Goal: Task Accomplishment & Management: Manage account settings

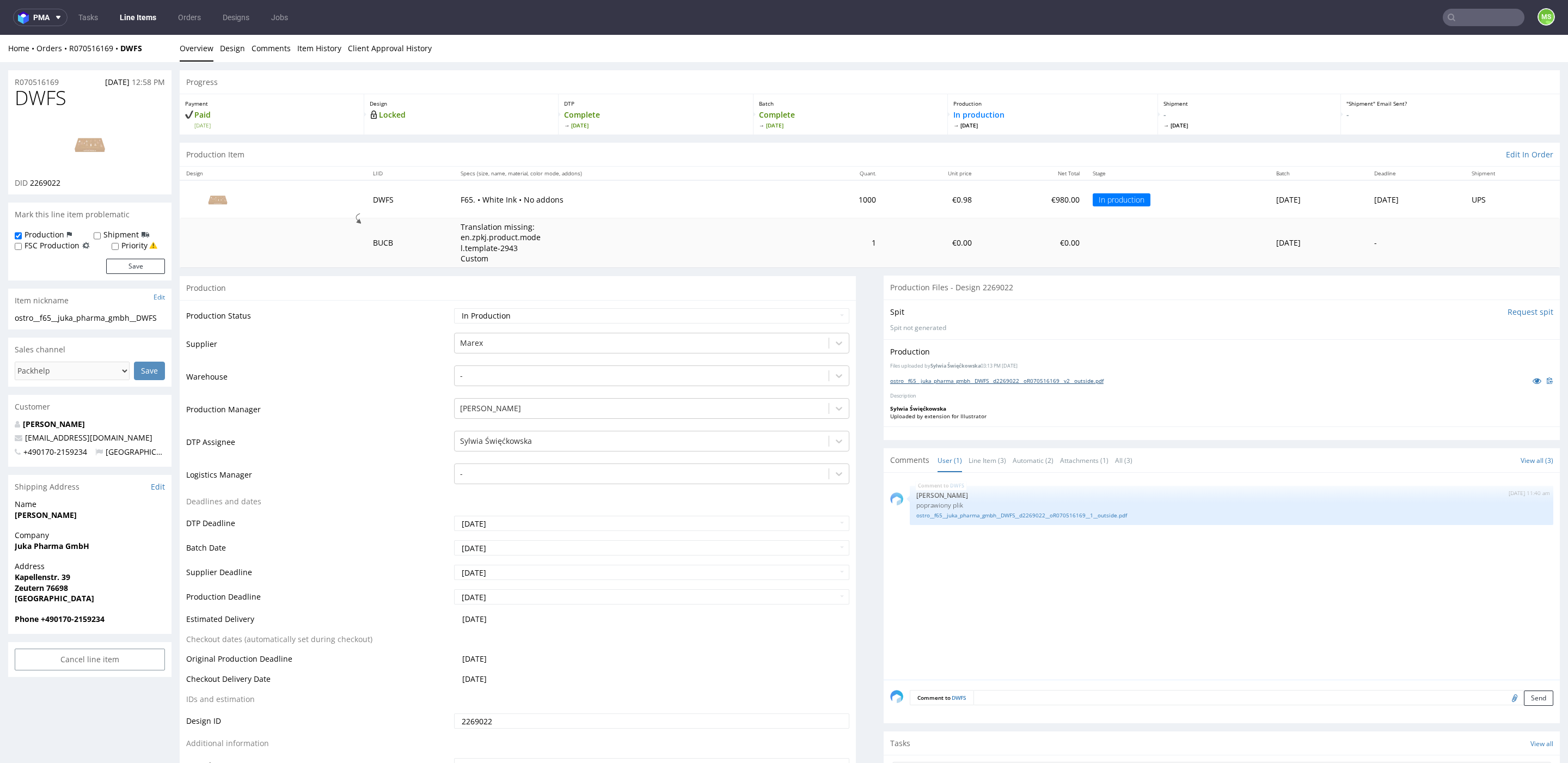
click at [979, 381] on link "ostro__f65__juka_pharma_gmbh__DWFS__d2269022__oR070516169__v2__outside.pdf" at bounding box center [996, 381] width 214 height 8
click at [1081, 512] on link "ostro__f65__juka_pharma_gmbh__DWFS__d2269022__oR070516169__1__outside.pdf" at bounding box center [1231, 515] width 631 height 8
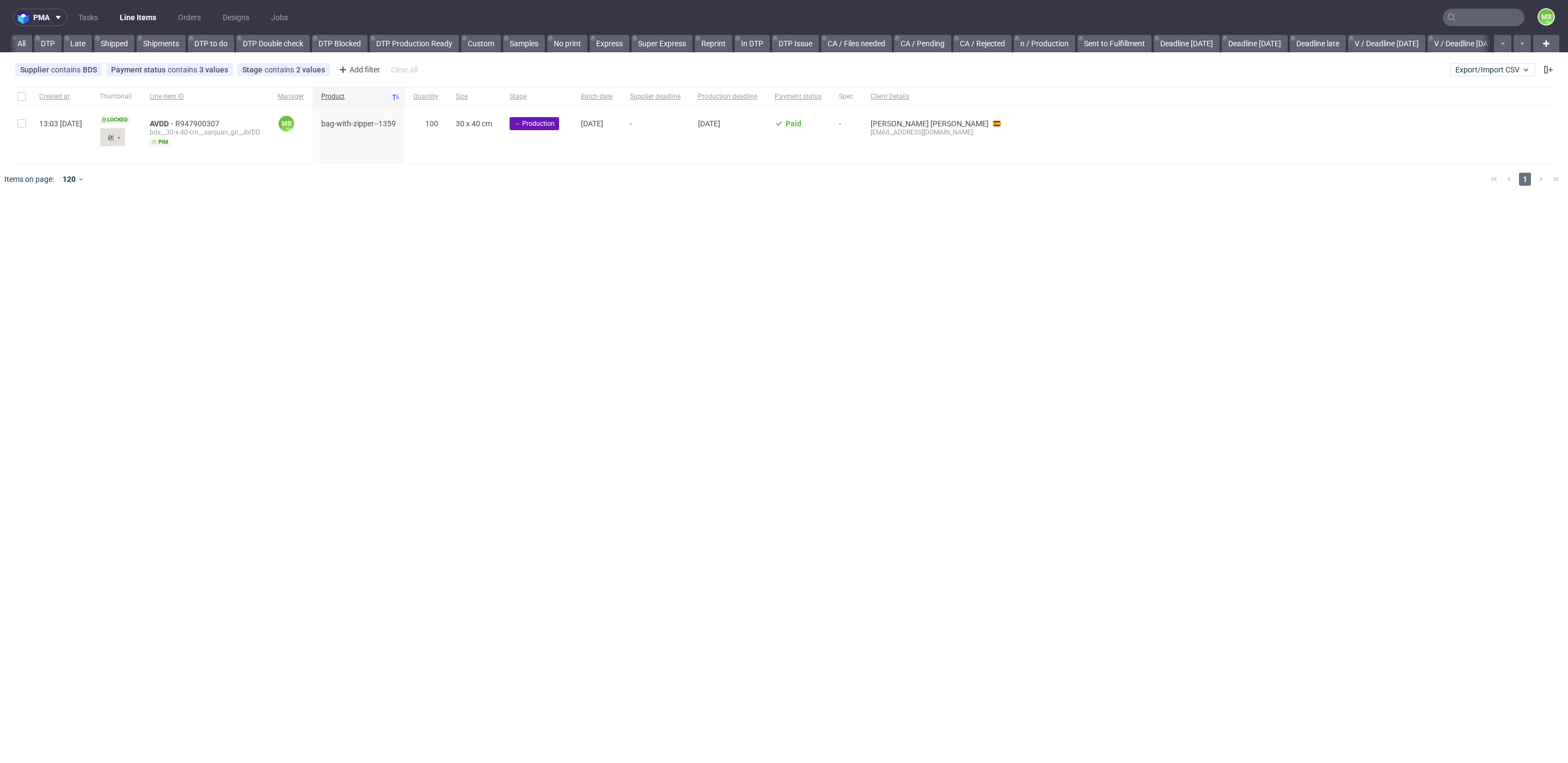
scroll to position [0, 1273]
click at [824, 44] on link "premade pozostałe (NEW)" at bounding box center [811, 43] width 102 height 18
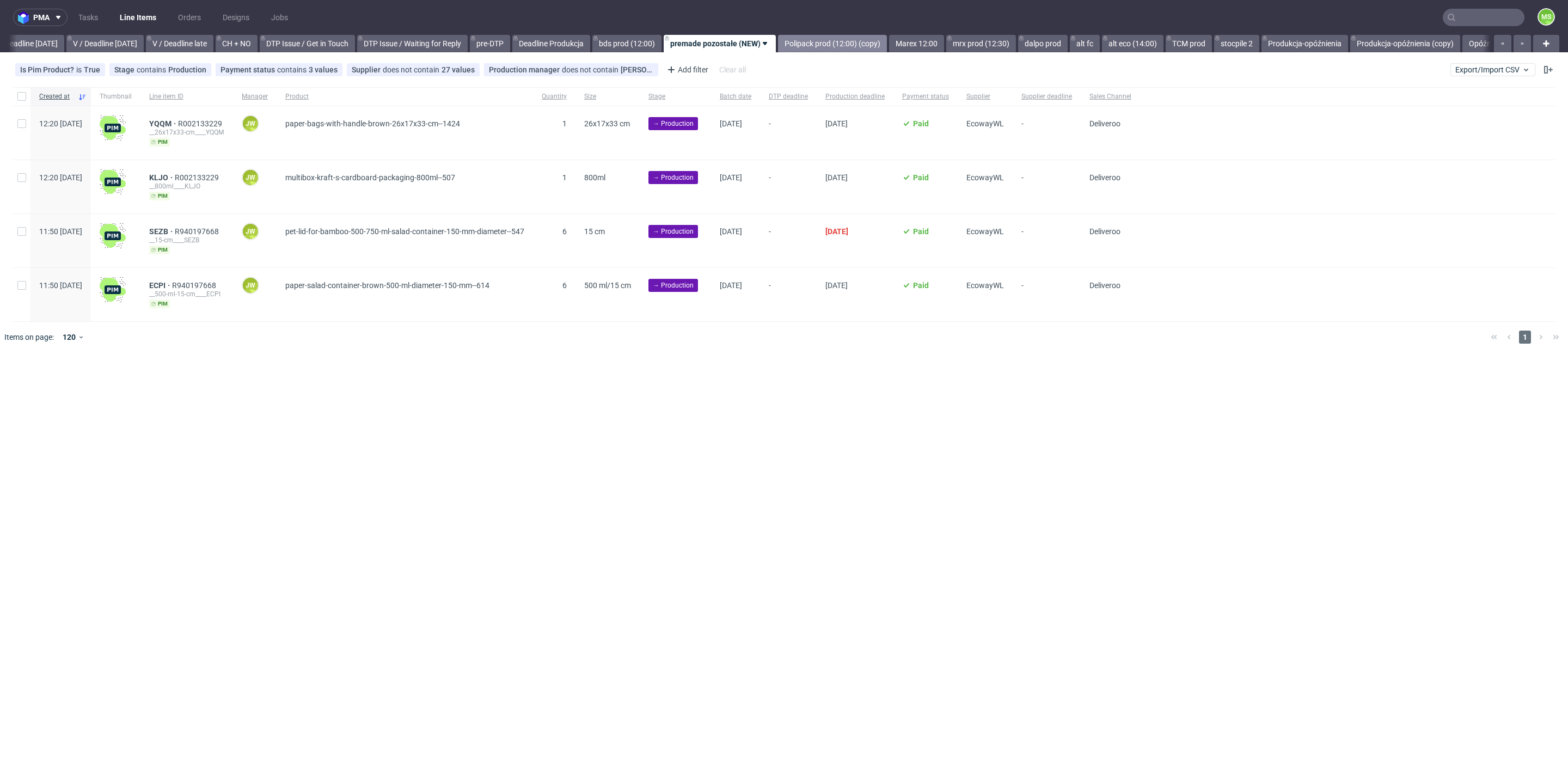
drag, startPoint x: 869, startPoint y: 42, endPoint x: 877, endPoint y: 42, distance: 8.0
click at [869, 42] on link "Polipack prod (12:00) (copy)" at bounding box center [832, 43] width 109 height 18
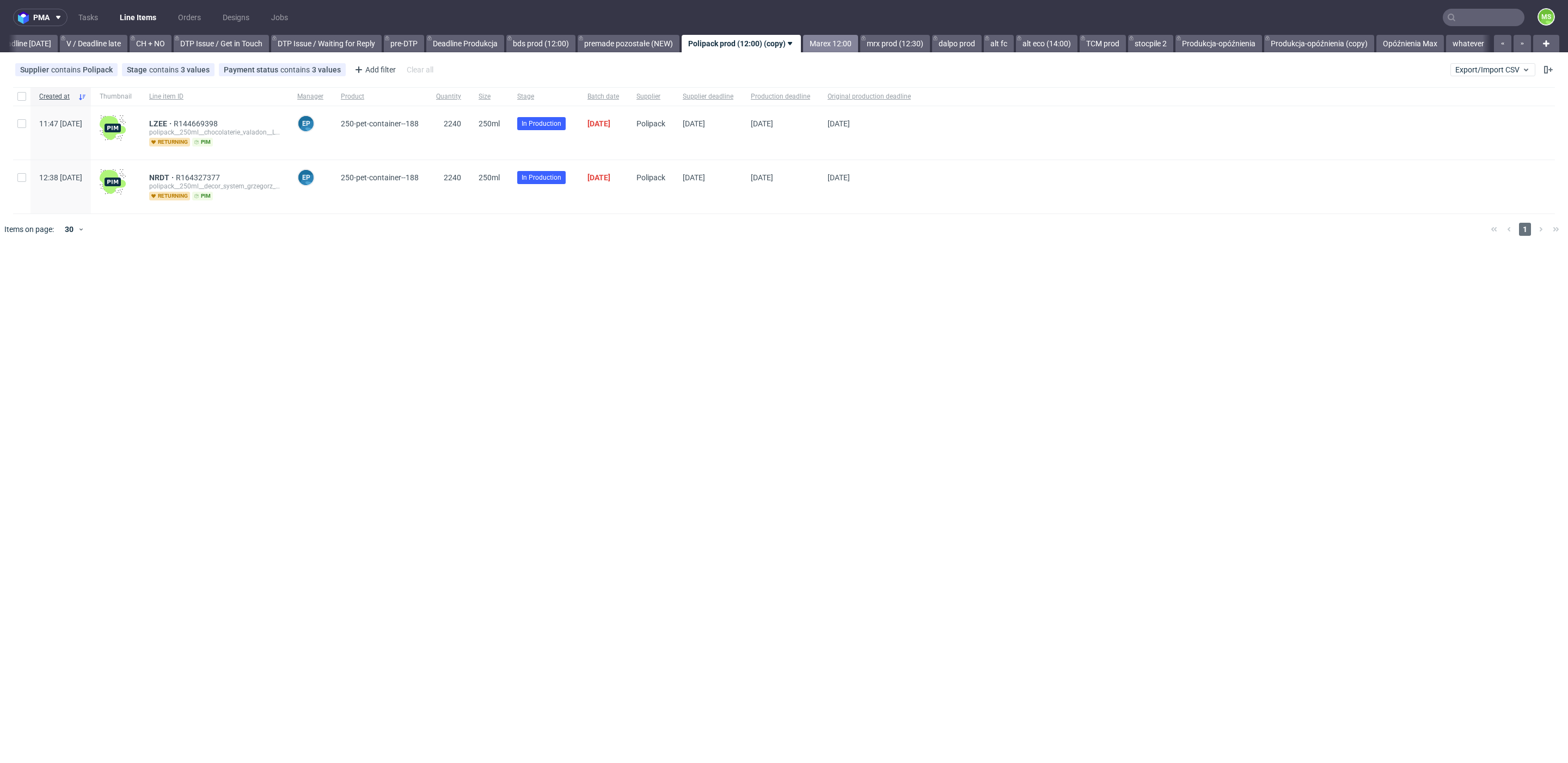
click at [835, 44] on link "Marex 12:00" at bounding box center [830, 43] width 55 height 18
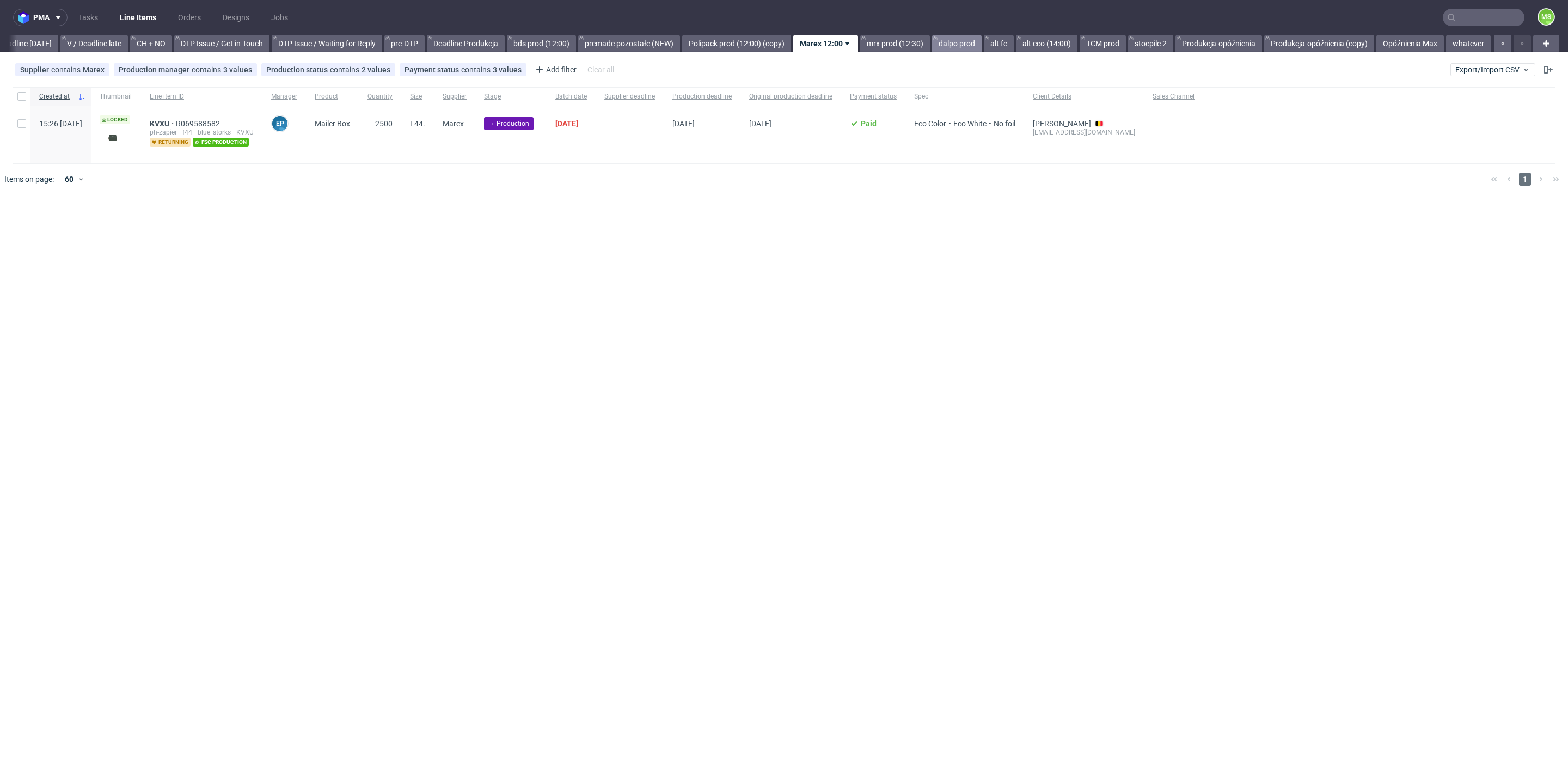
click at [959, 42] on link "dalpo prod" at bounding box center [956, 43] width 49 height 18
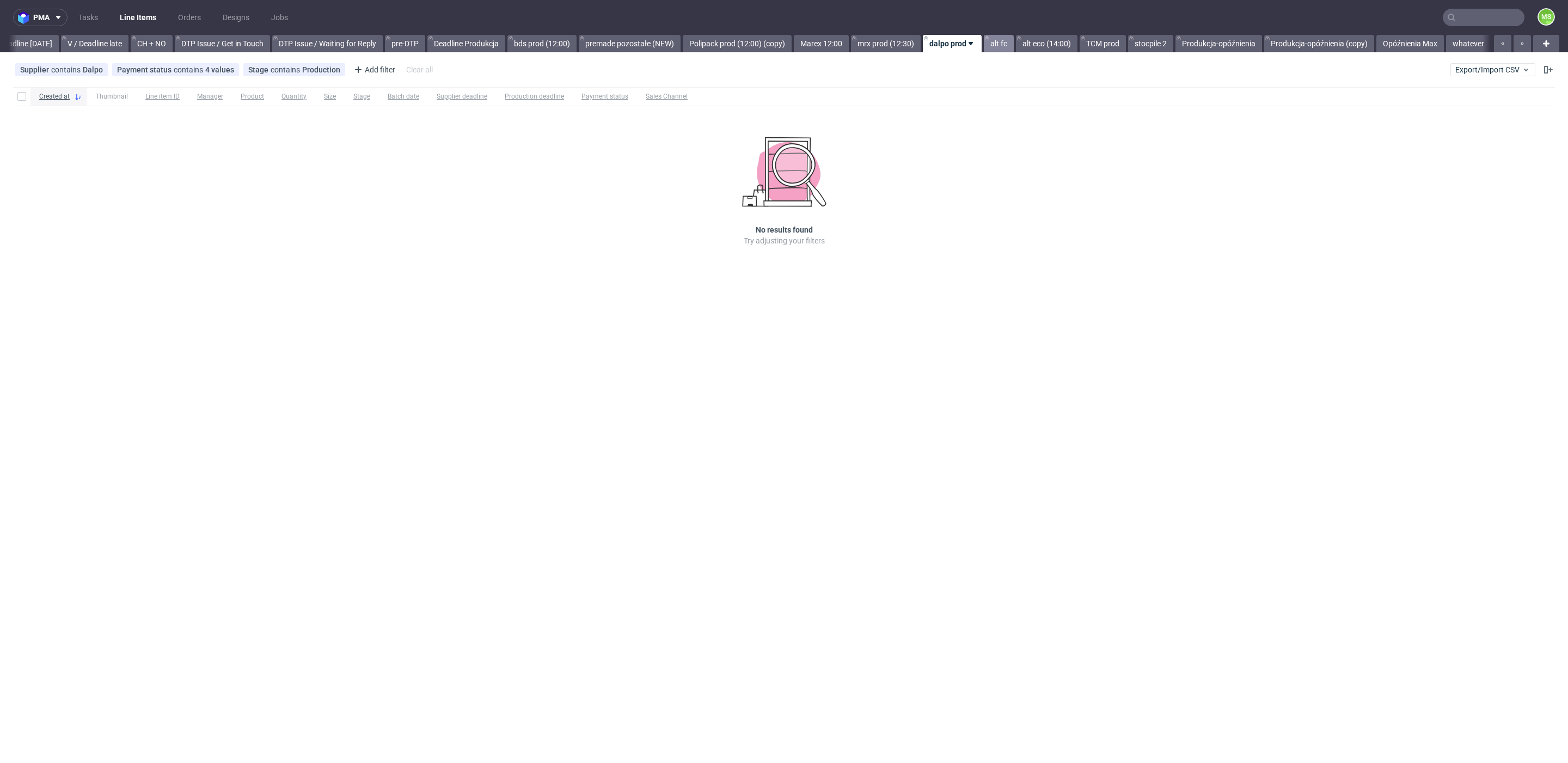
click at [991, 44] on link "alt fc" at bounding box center [998, 43] width 30 height 18
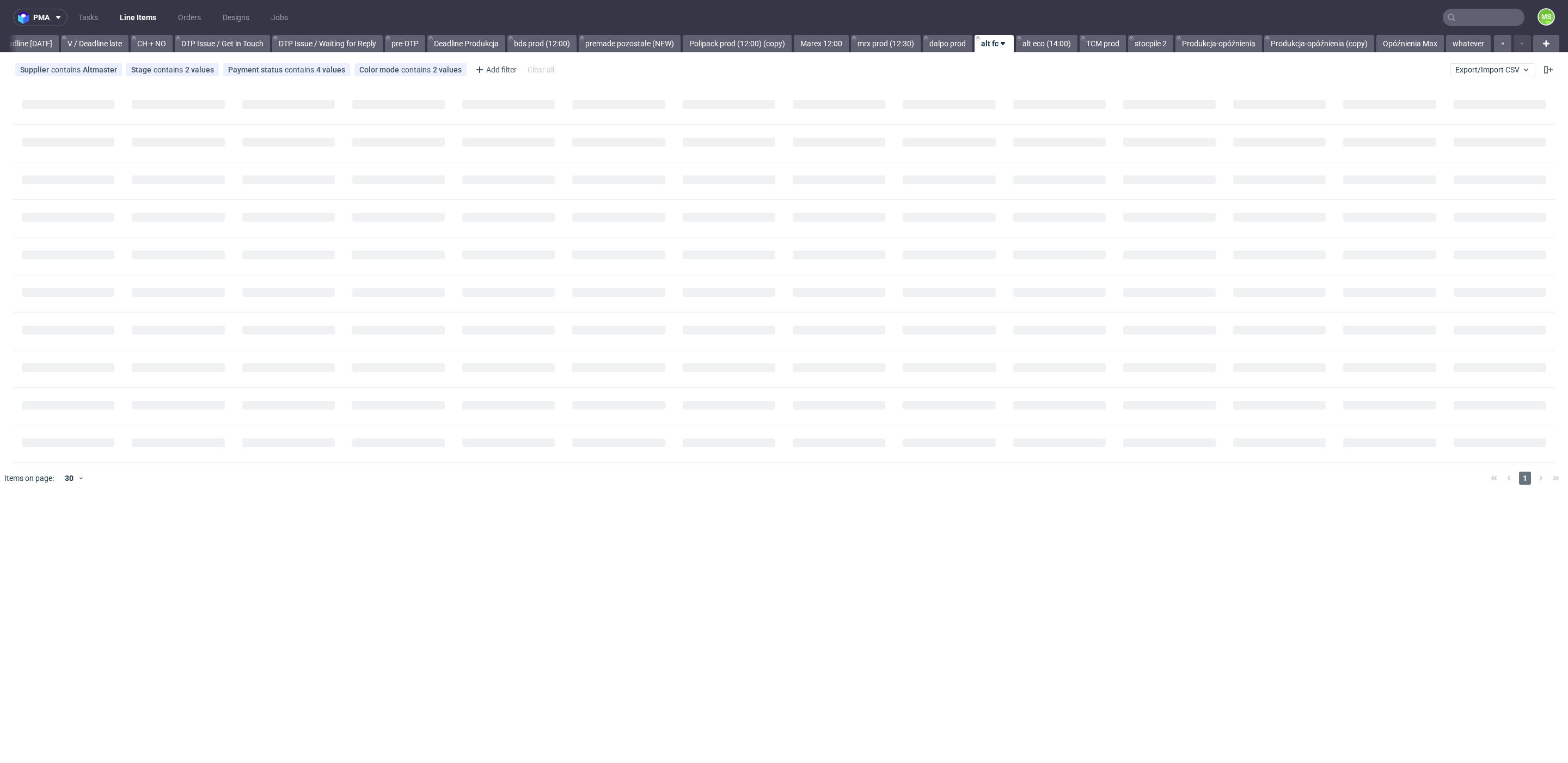
scroll to position [0, 1476]
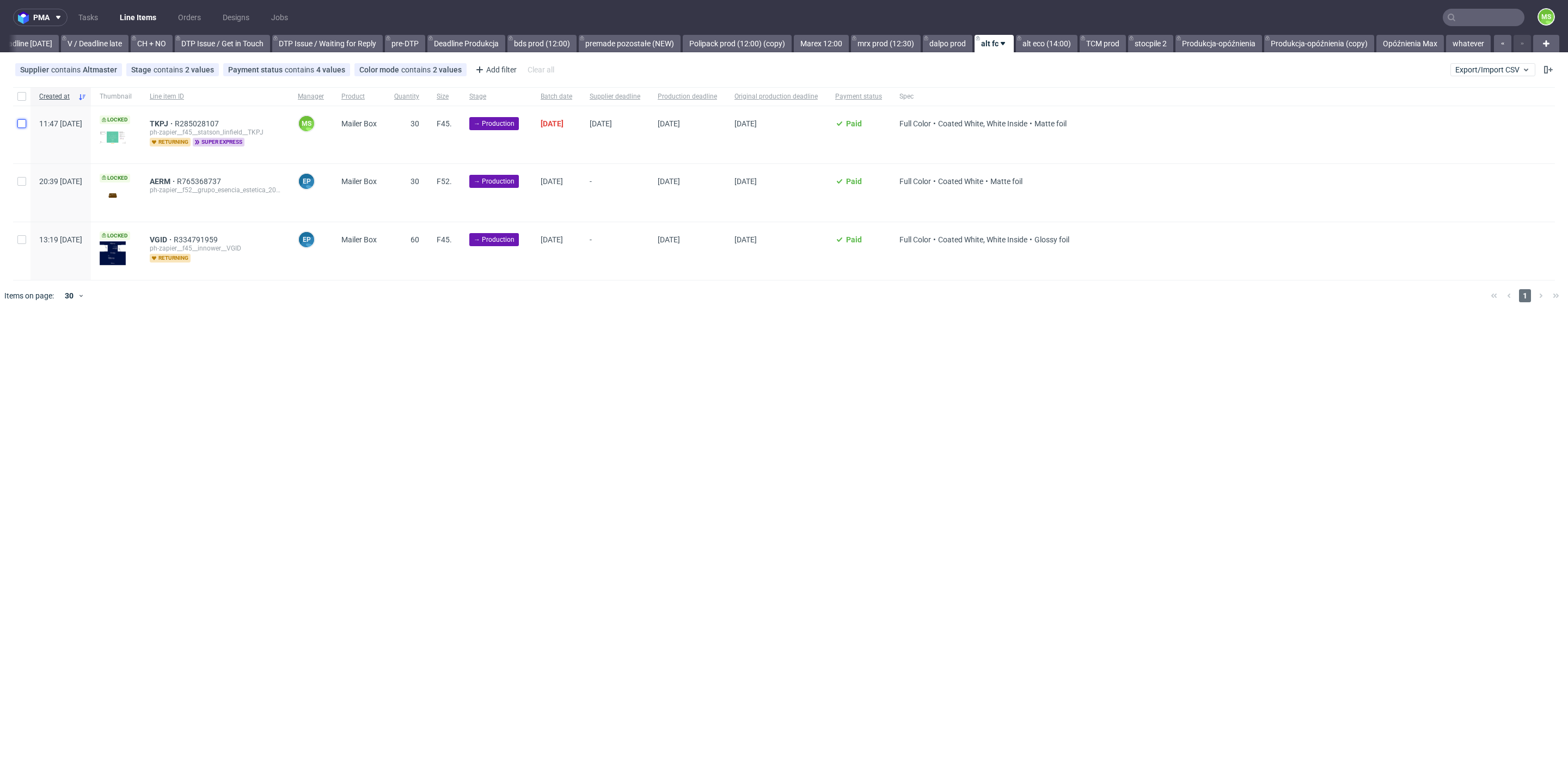
click at [21, 124] on input "checkbox" at bounding box center [22, 124] width 9 height 9
checkbox input "true"
click at [192, 345] on span "Change batch date" at bounding box center [191, 345] width 65 height 11
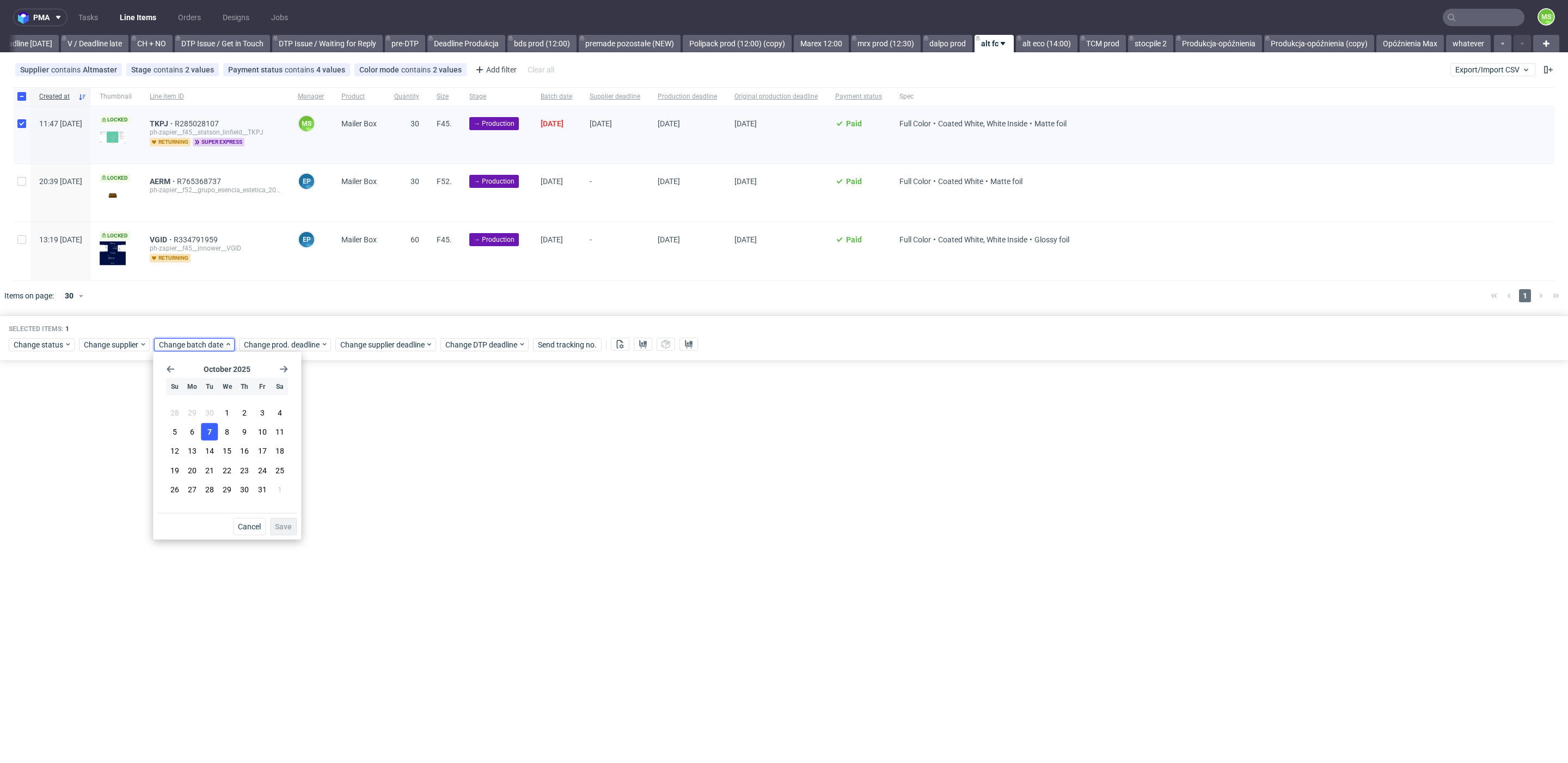
click at [213, 437] on button "7" at bounding box center [210, 432] width 17 height 18
drag, startPoint x: 295, startPoint y: 529, endPoint x: 302, endPoint y: 518, distance: 13.0
click at [296, 528] on button "Save" at bounding box center [284, 527] width 27 height 18
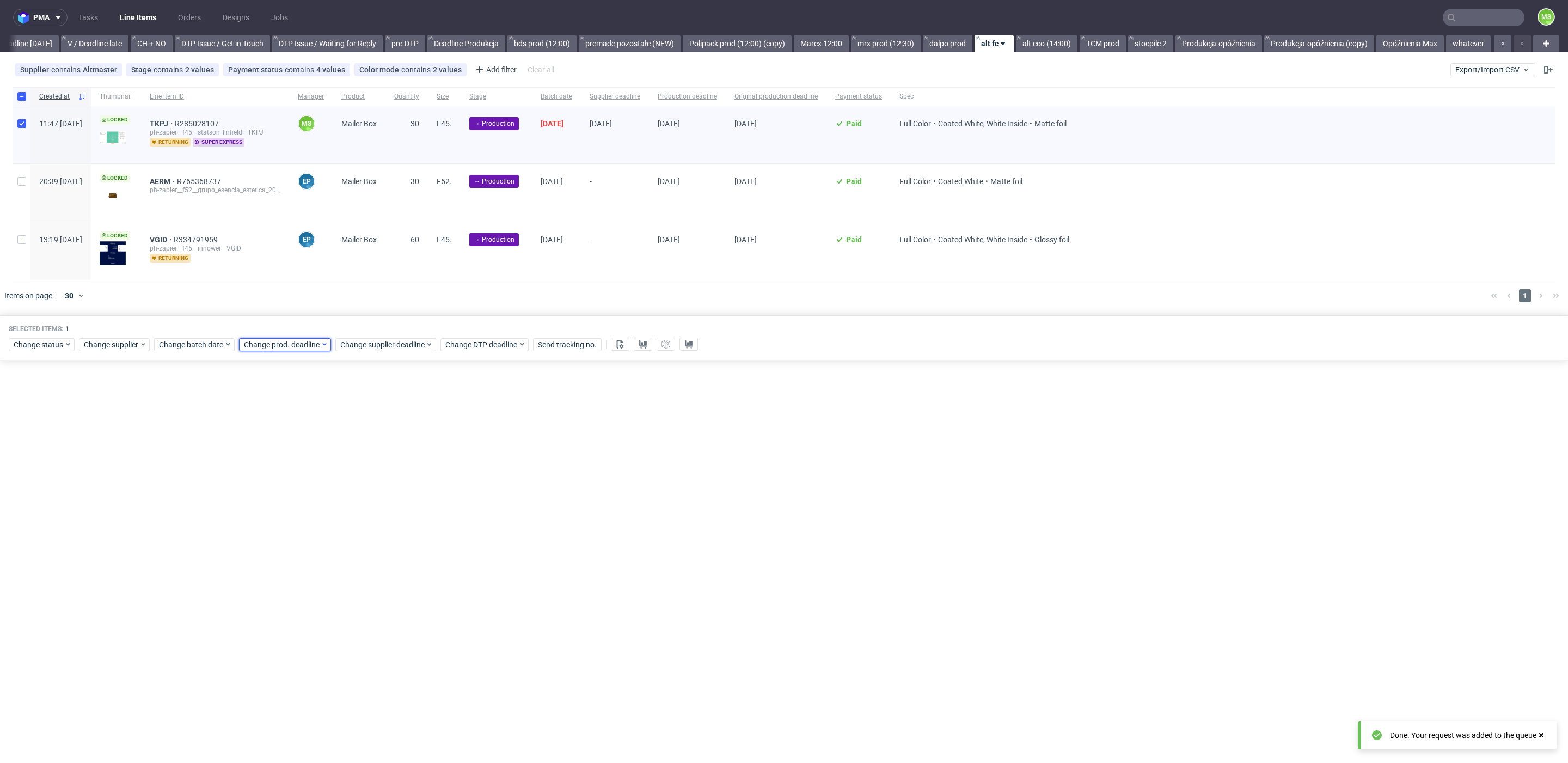
click at [312, 344] on span "Change prod. deadline" at bounding box center [282, 345] width 77 height 11
click at [327, 429] on span "9" at bounding box center [329, 432] width 4 height 11
drag, startPoint x: 374, startPoint y: 526, endPoint x: 382, endPoint y: 405, distance: 121.3
click at [374, 524] on span "Save" at bounding box center [368, 527] width 17 height 8
click at [388, 343] on span "Change supplier deadline" at bounding box center [383, 345] width 85 height 11
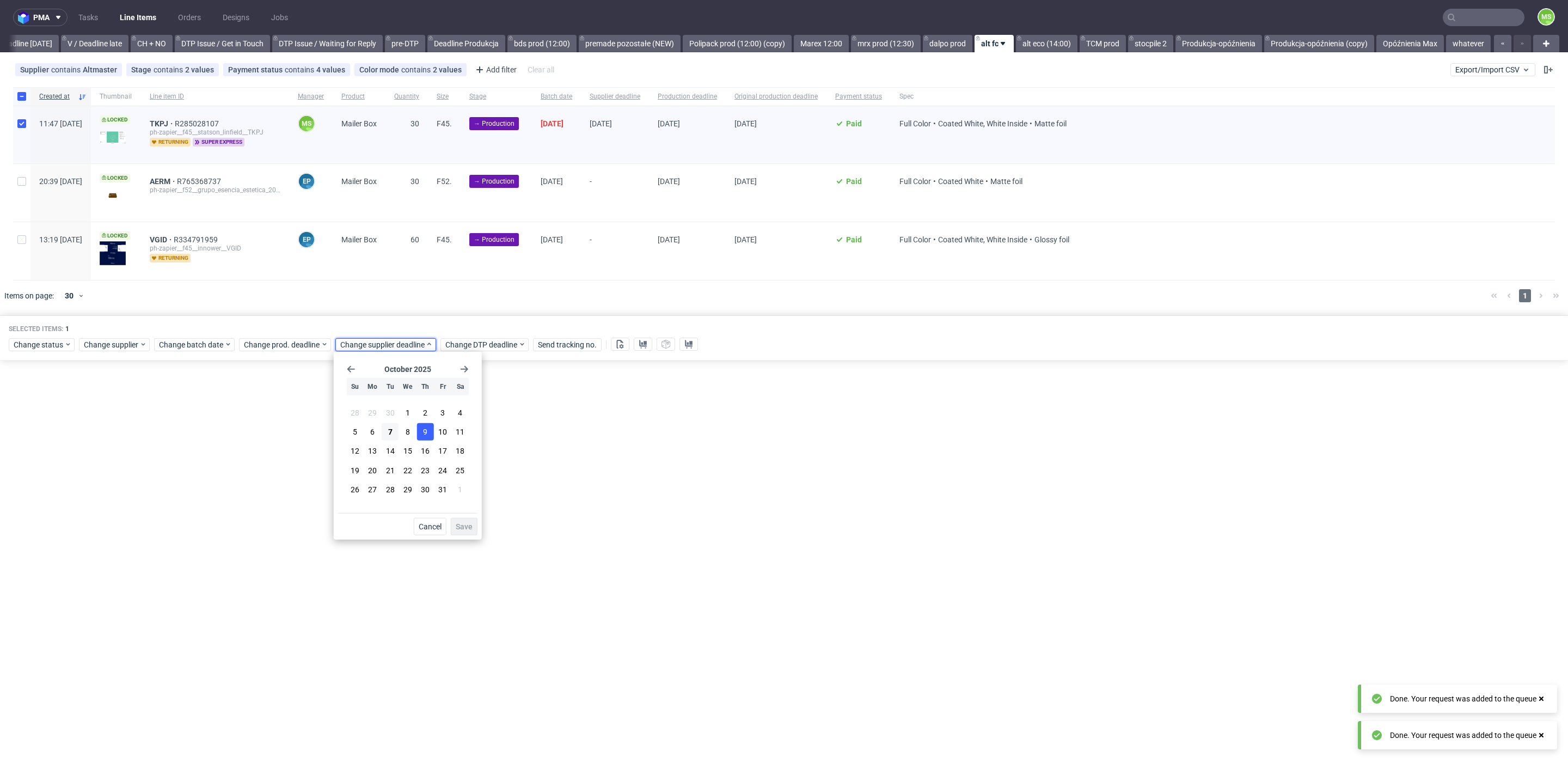
click at [425, 431] on span "9" at bounding box center [425, 432] width 4 height 11
click at [461, 525] on span "Save" at bounding box center [464, 527] width 17 height 8
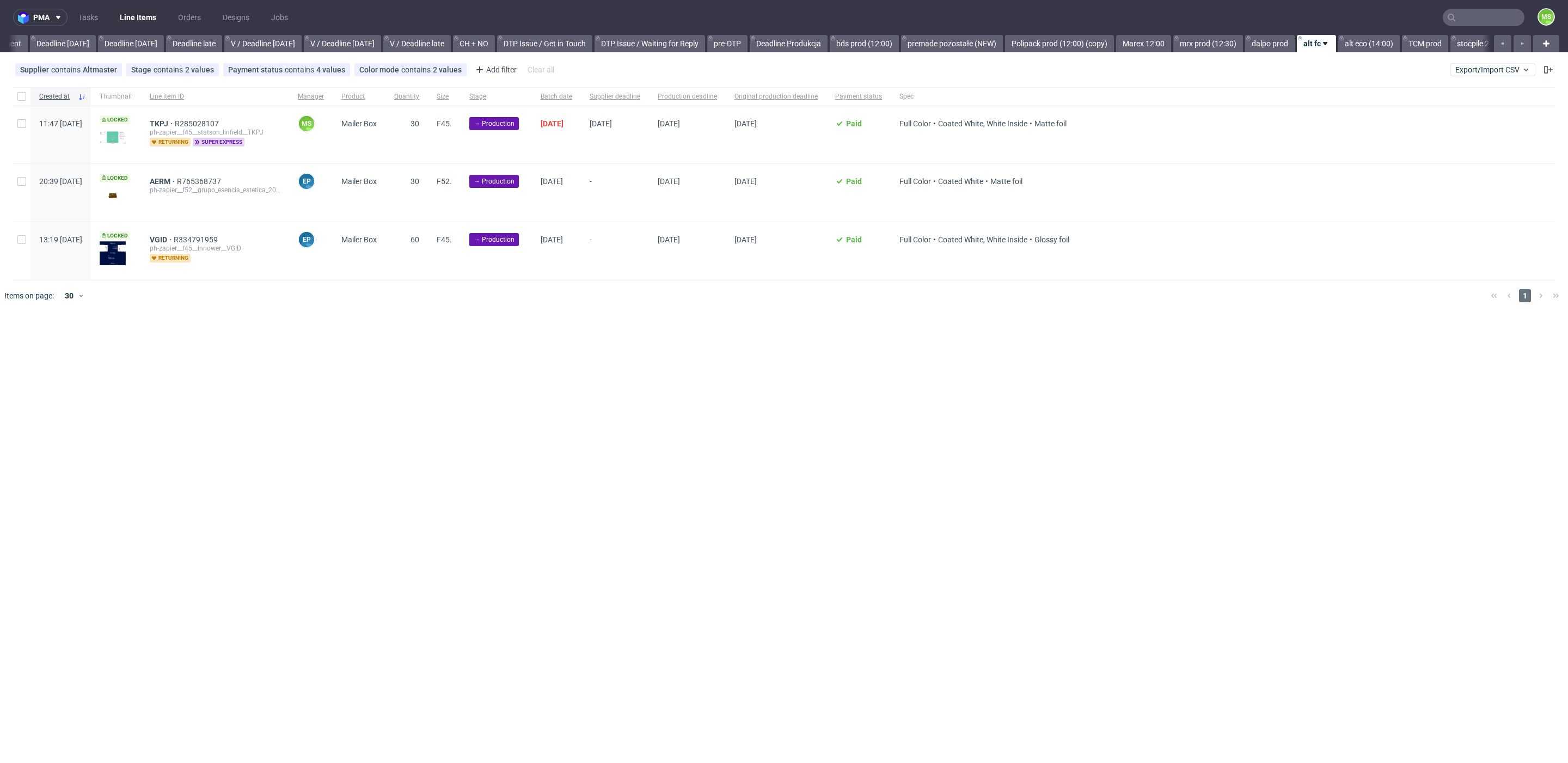
scroll to position [0, 1290]
drag, startPoint x: 21, startPoint y: 178, endPoint x: 23, endPoint y: 222, distance: 44.0
click at [21, 178] on input "checkbox" at bounding box center [22, 181] width 9 height 9
checkbox input "true"
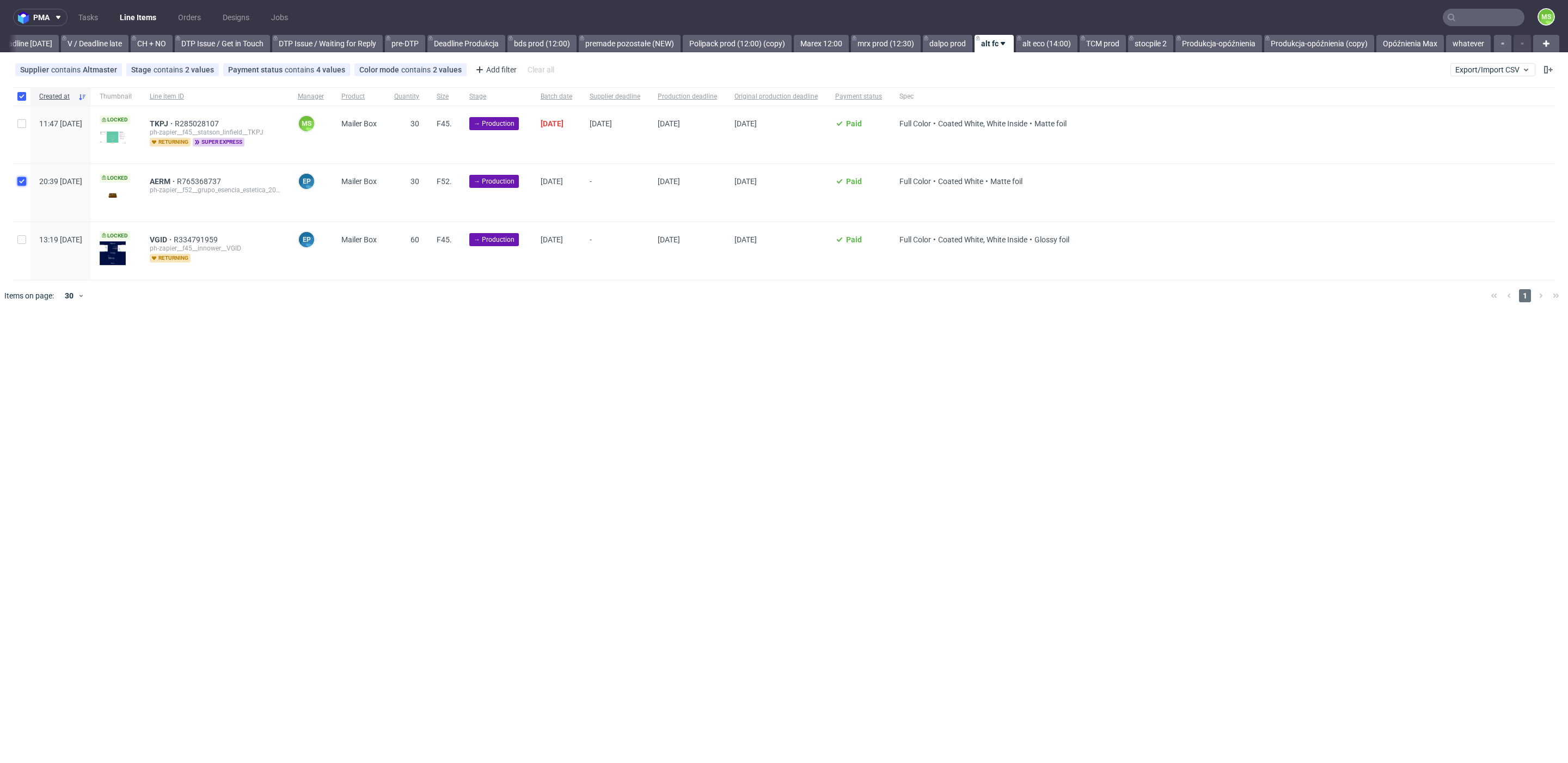
checkbox input "true"
click at [23, 235] on input "checkbox" at bounding box center [22, 239] width 9 height 9
checkbox input "true"
click at [202, 339] on span "Change batch date" at bounding box center [191, 345] width 65 height 11
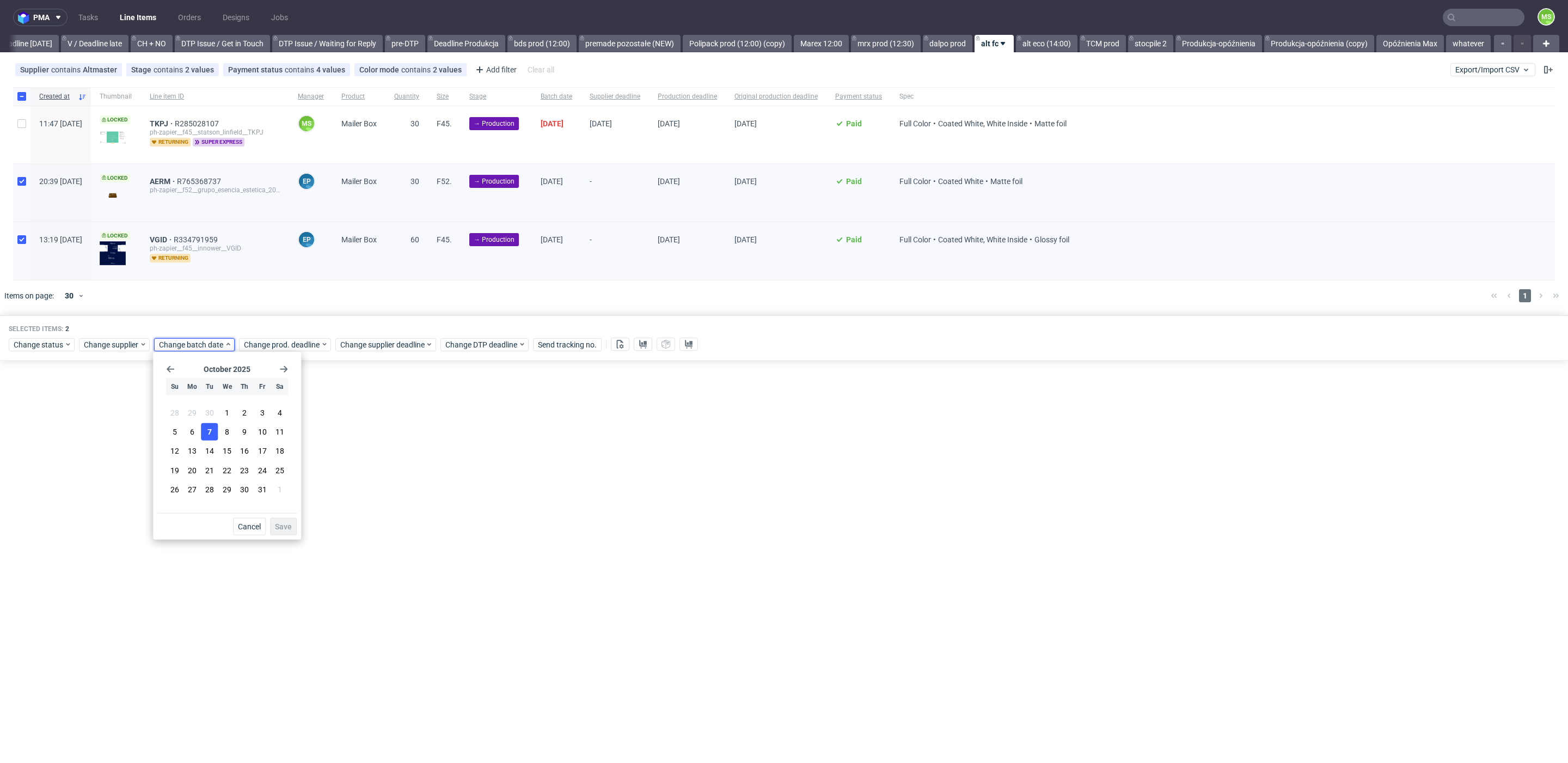
click at [217, 436] on button "7" at bounding box center [210, 432] width 17 height 18
click at [286, 523] on span "Save" at bounding box center [284, 527] width 17 height 8
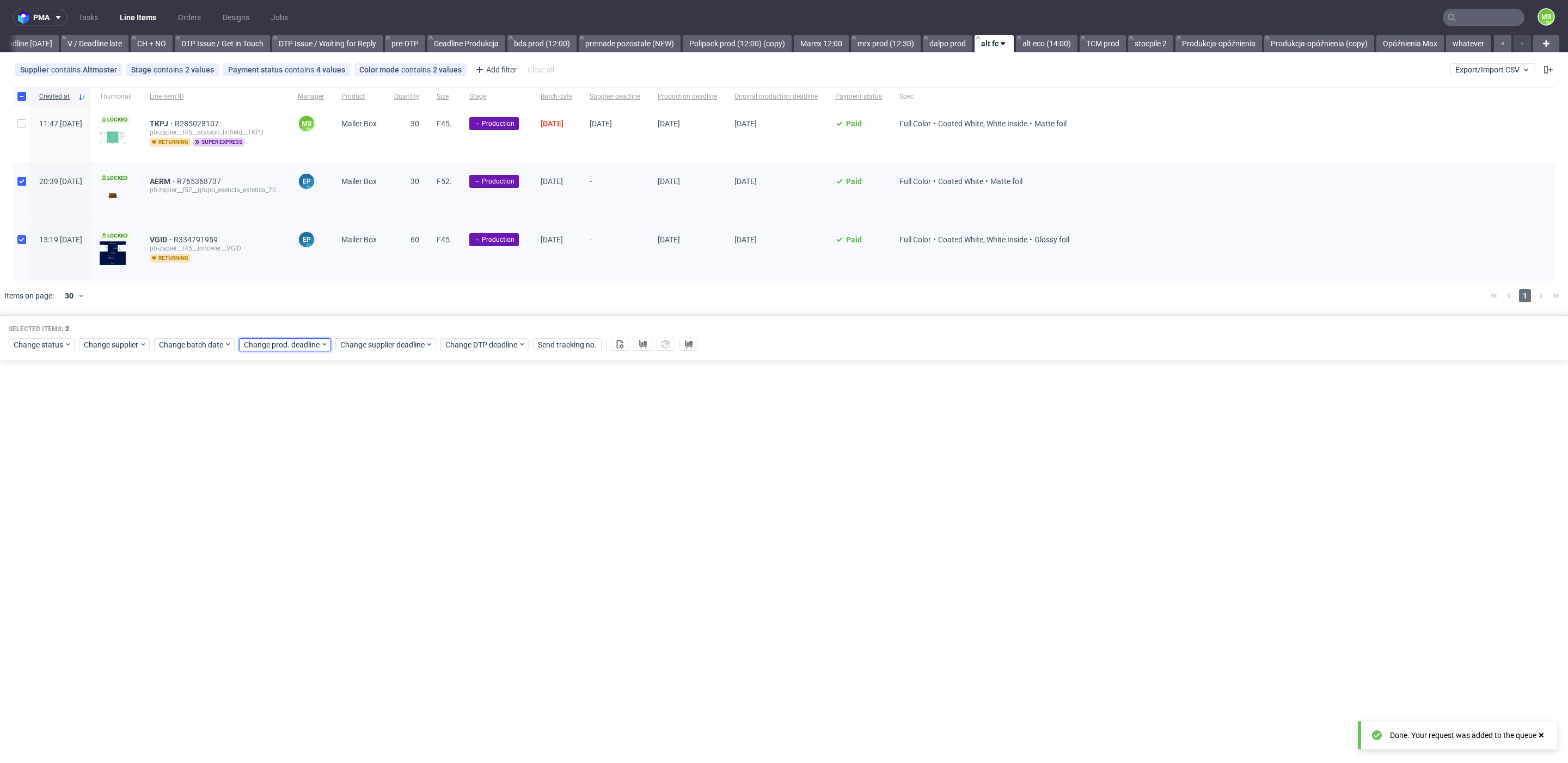
click at [283, 341] on span "Change prod. deadline" at bounding box center [282, 345] width 77 height 11
click at [328, 450] on span "16" at bounding box center [329, 451] width 9 height 11
drag, startPoint x: 376, startPoint y: 527, endPoint x: 401, endPoint y: 367, distance: 161.9
click at [376, 527] on span "Save" at bounding box center [368, 527] width 17 height 8
click at [399, 343] on span "Change supplier deadline" at bounding box center [383, 345] width 85 height 11
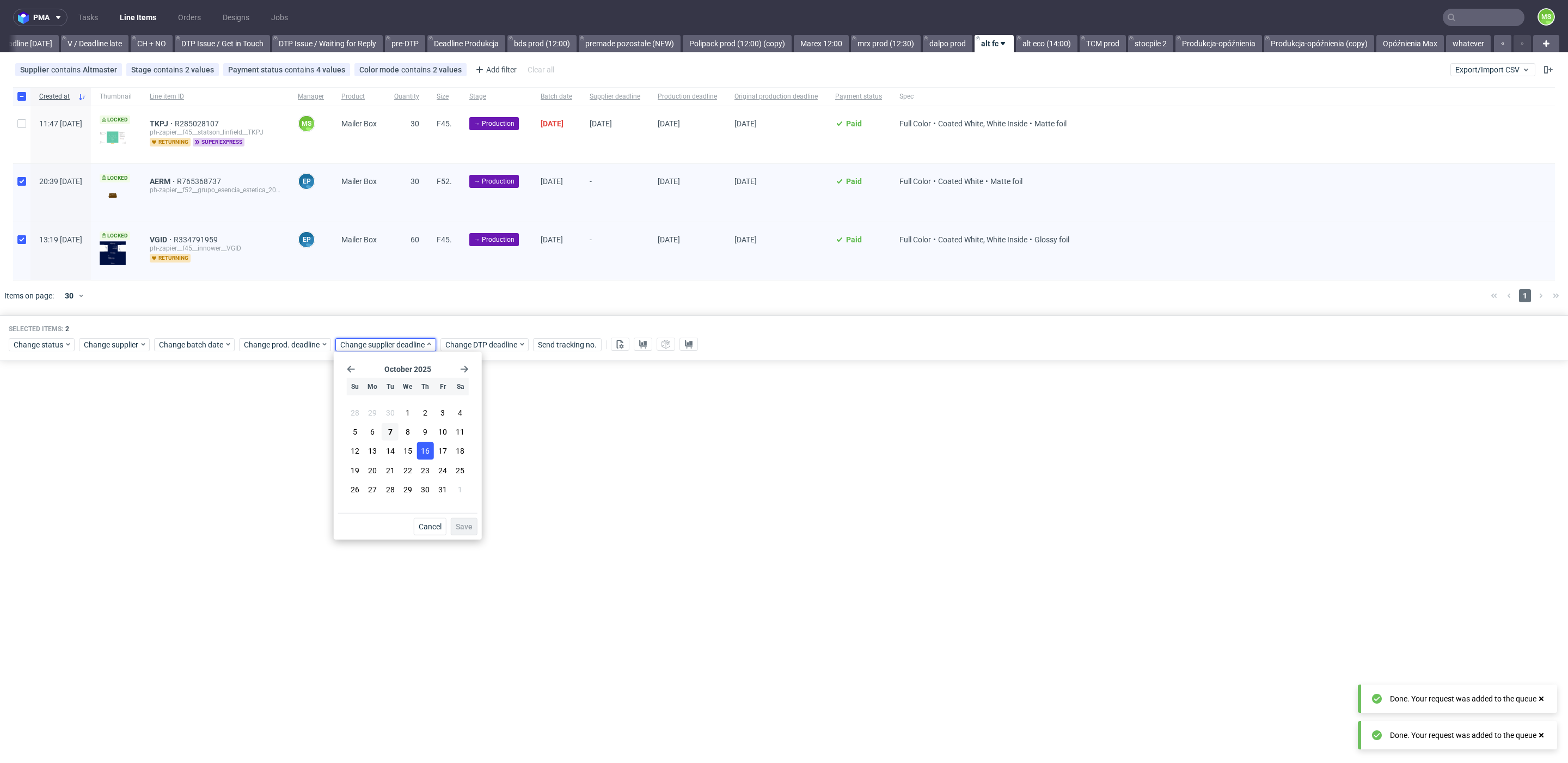
drag, startPoint x: 432, startPoint y: 451, endPoint x: 431, endPoint y: 457, distance: 6.1
click at [432, 451] on button "16" at bounding box center [425, 451] width 17 height 18
drag, startPoint x: 470, startPoint y: 526, endPoint x: 461, endPoint y: 488, distance: 39.1
click at [471, 526] on span "Save" at bounding box center [464, 527] width 17 height 8
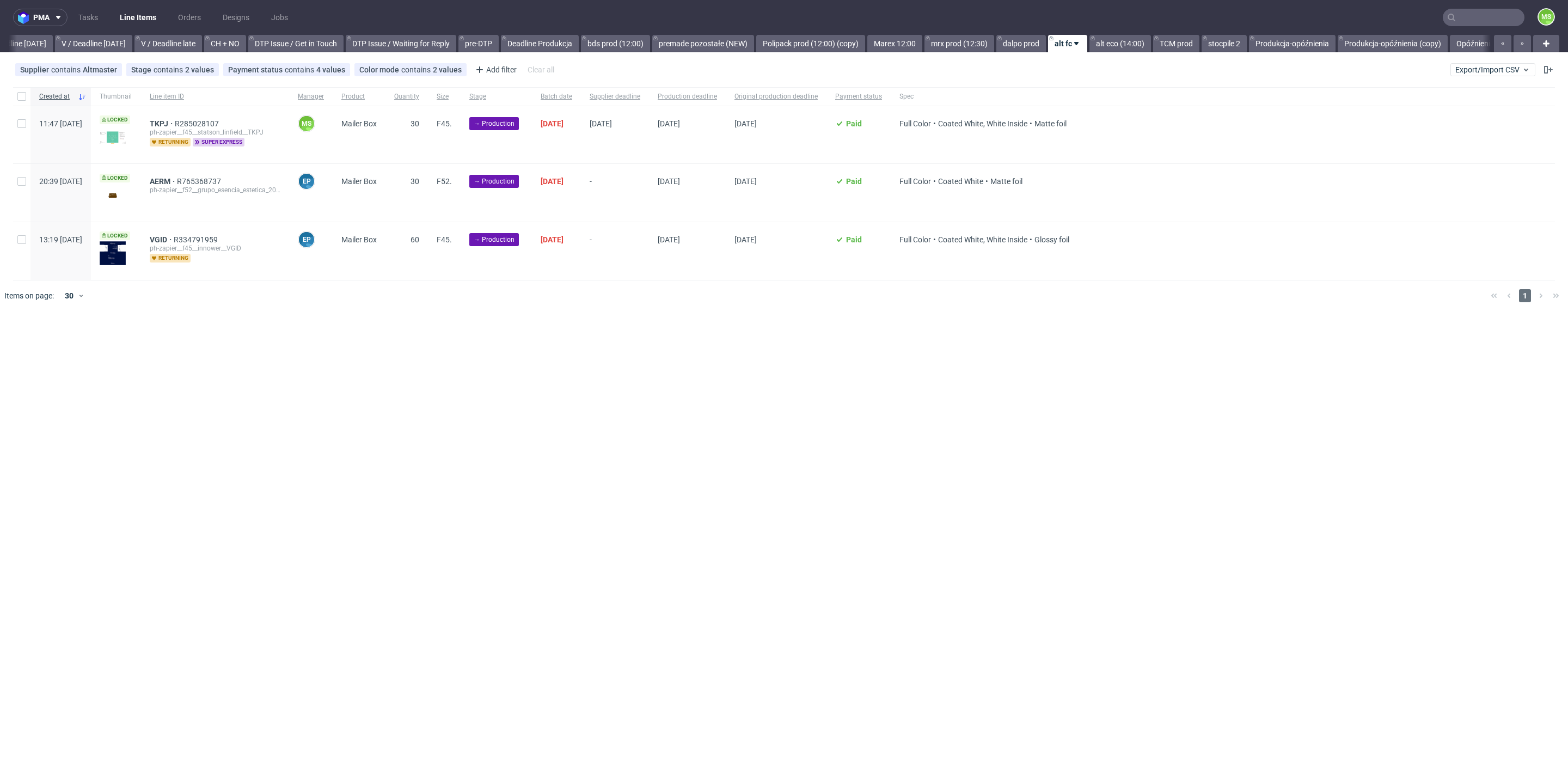
scroll to position [0, 1432]
click at [23, 98] on input "checkbox" at bounding box center [22, 96] width 9 height 9
checkbox input "true"
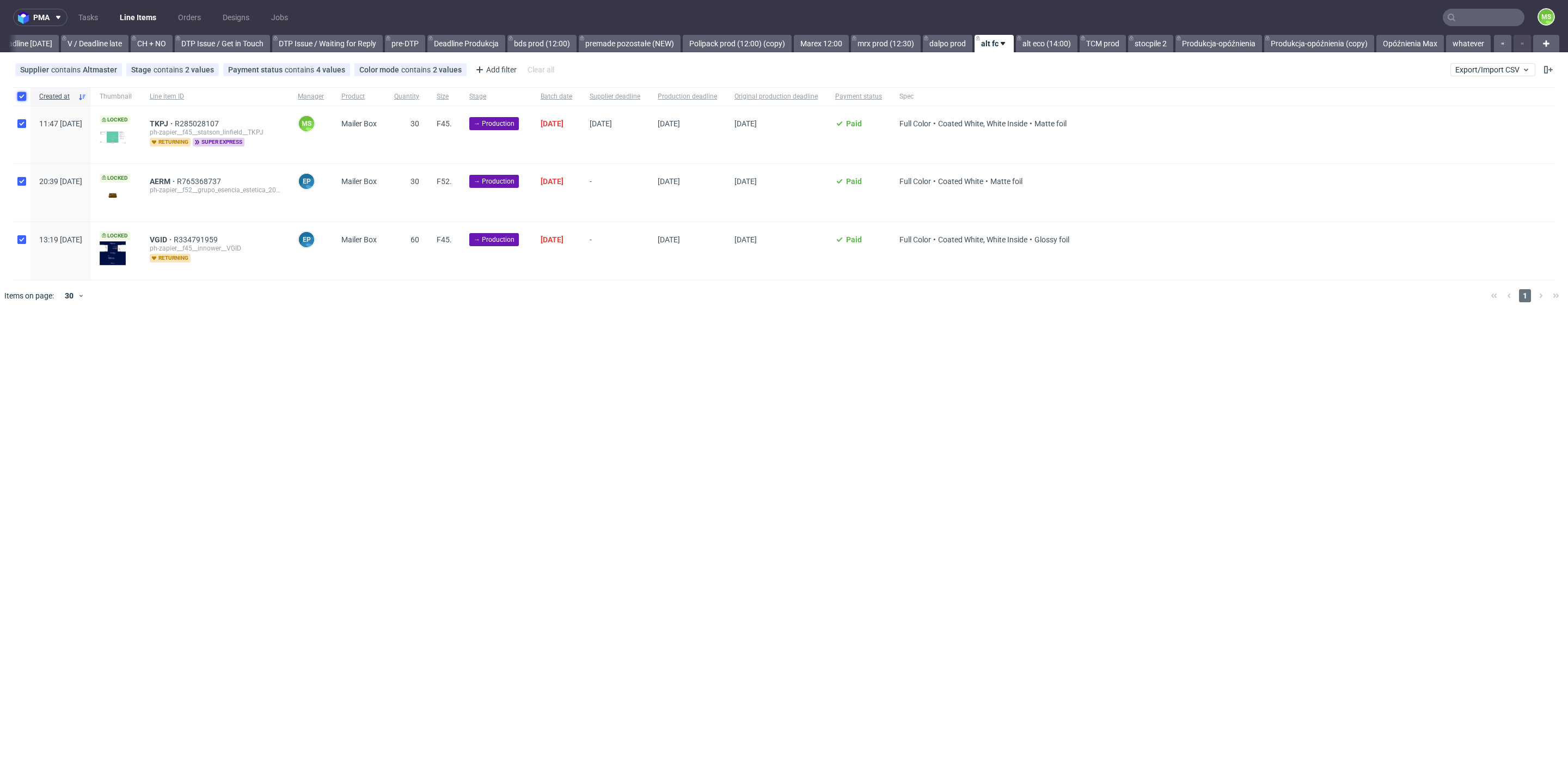
checkbox input "true"
click at [625, 344] on button at bounding box center [620, 344] width 18 height 13
click at [29, 94] on div at bounding box center [21, 96] width 18 height 18
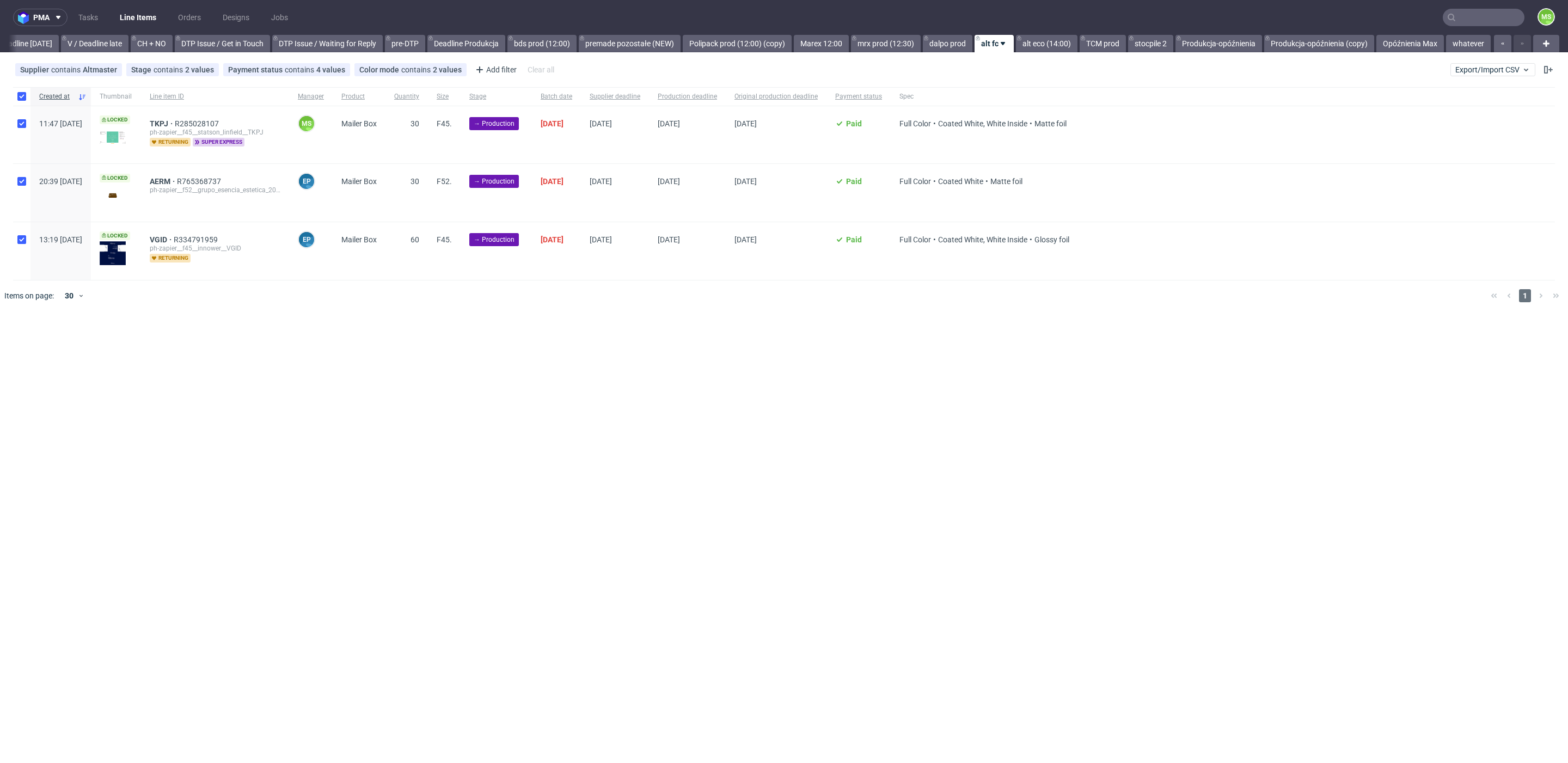
checkbox input "true"
click at [639, 345] on icon at bounding box center [643, 344] width 9 height 9
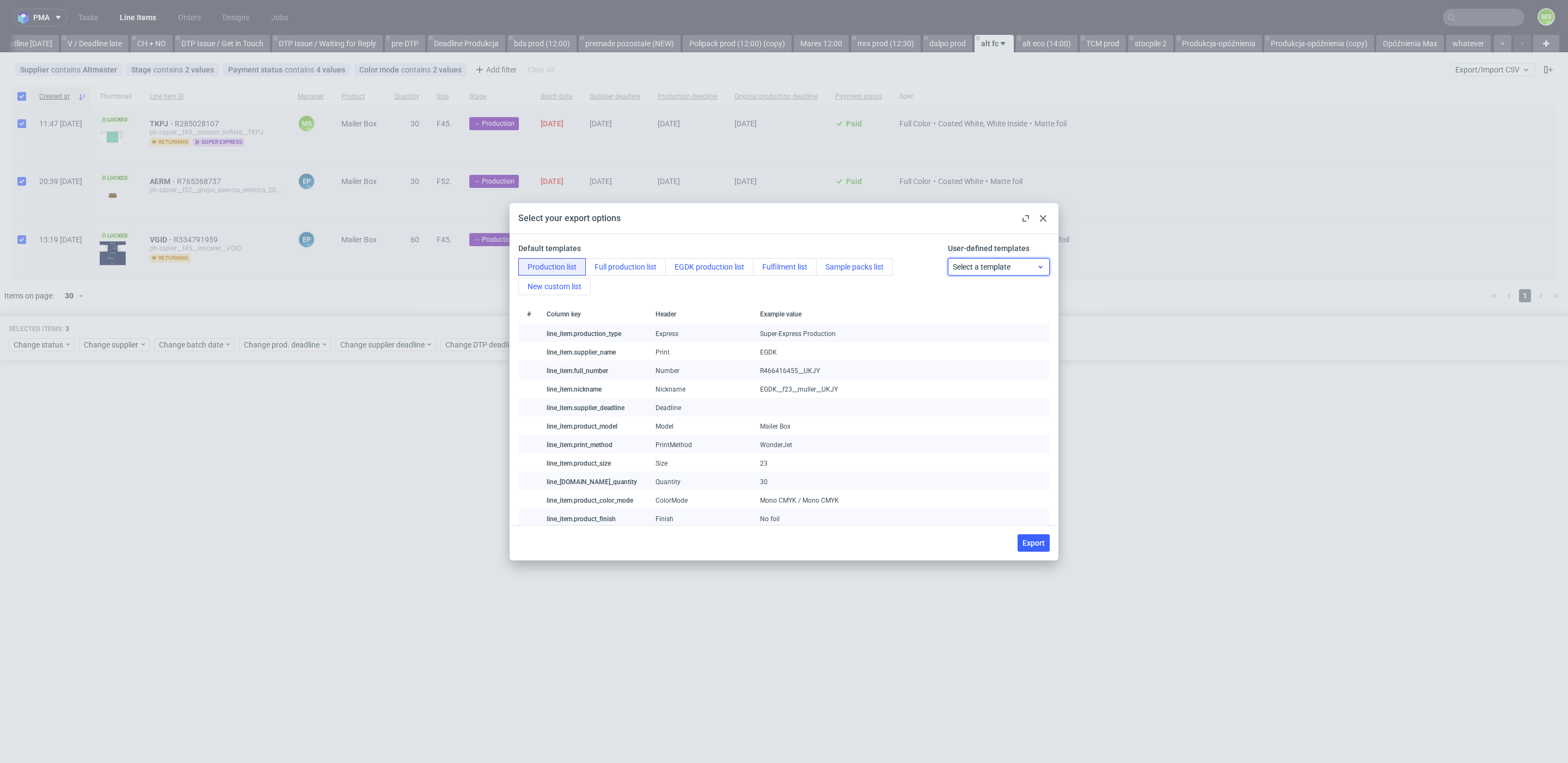
click at [988, 265] on span "Select a template" at bounding box center [995, 267] width 85 height 11
click at [1004, 265] on span "Select a template" at bounding box center [995, 267] width 85 height 11
click at [1040, 544] on span "Export" at bounding box center [1034, 543] width 23 height 8
checkbox input "false"
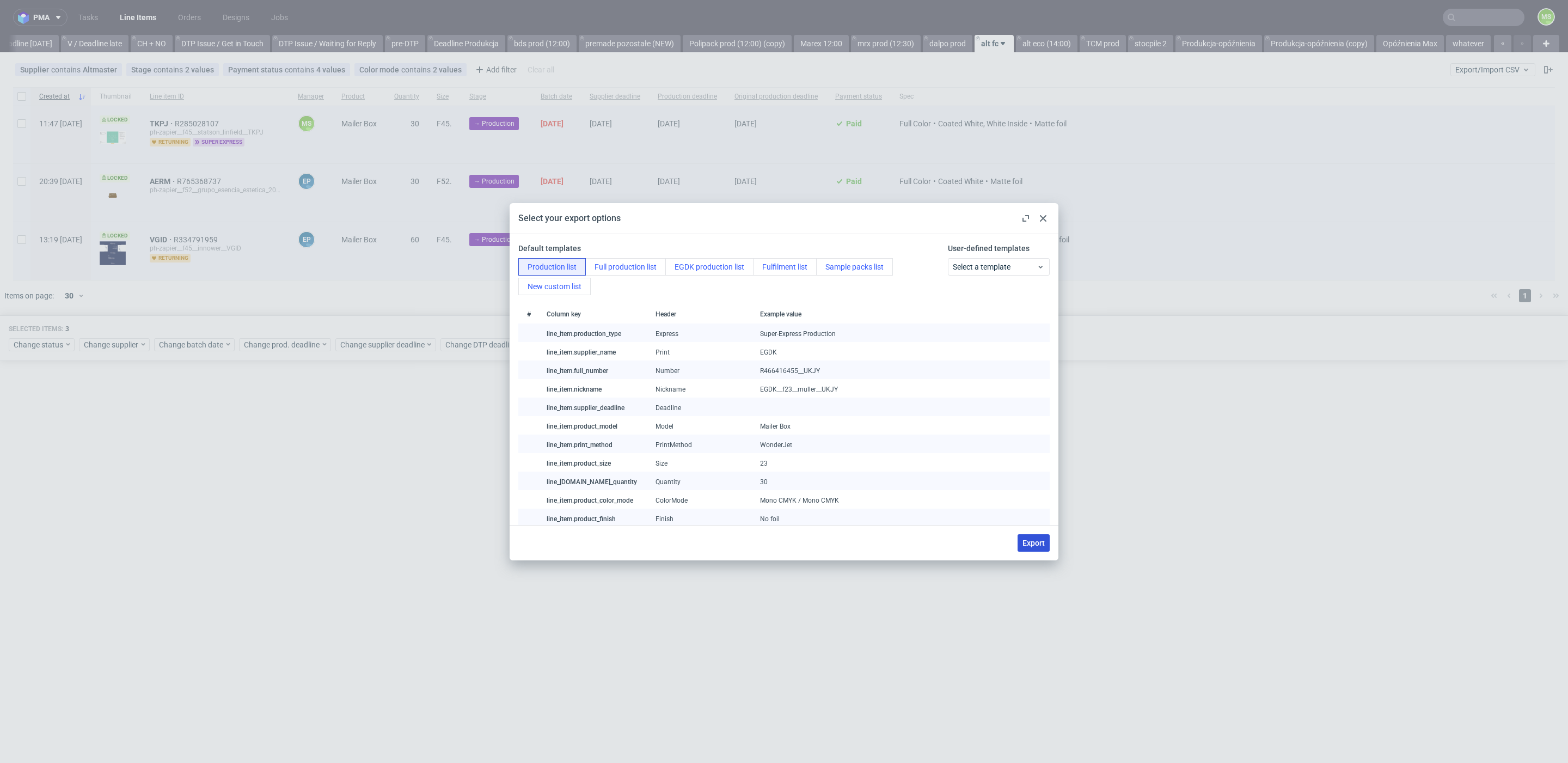
checkbox input "false"
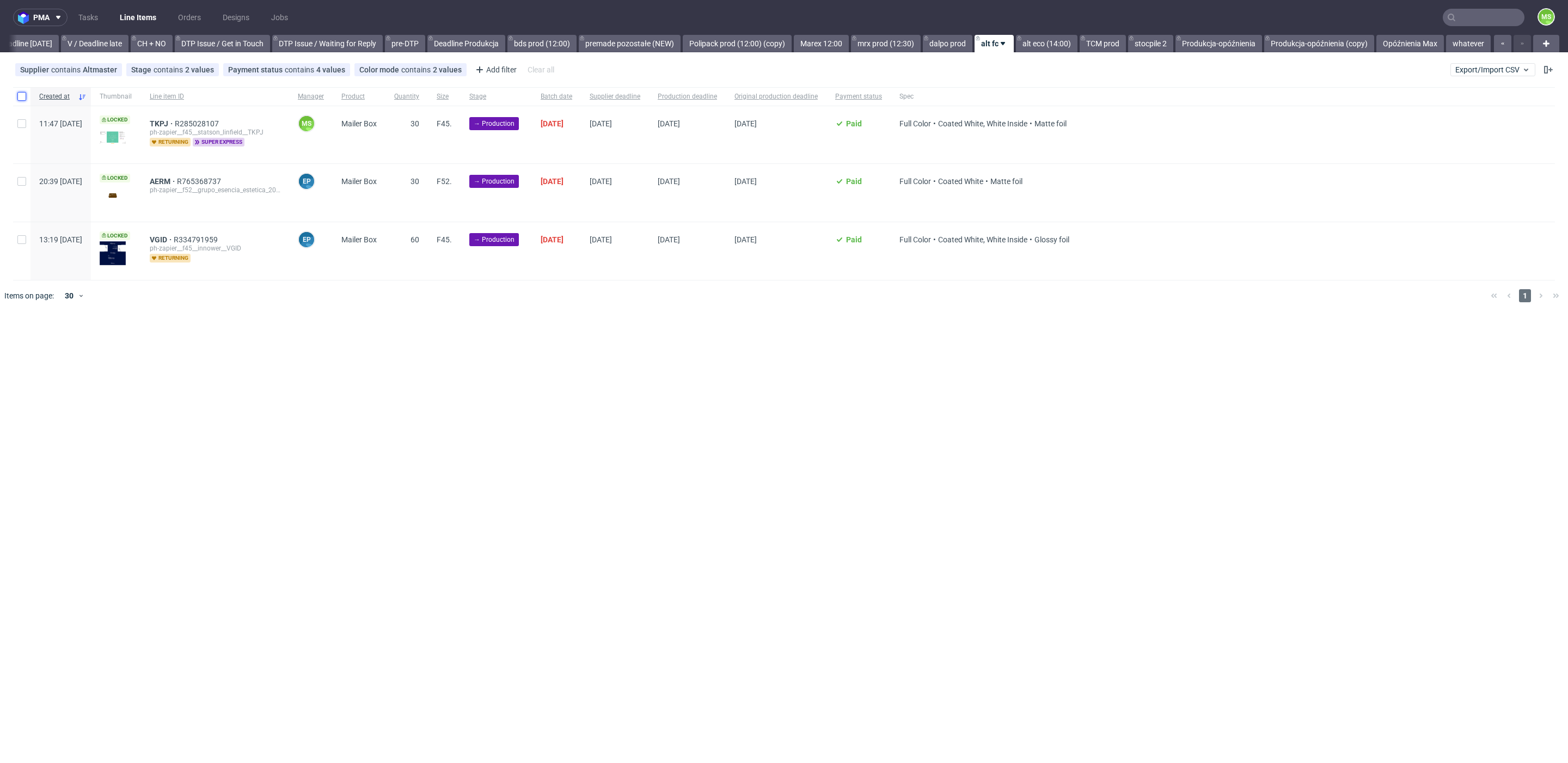
click at [18, 97] on input "checkbox" at bounding box center [22, 96] width 9 height 9
checkbox input "true"
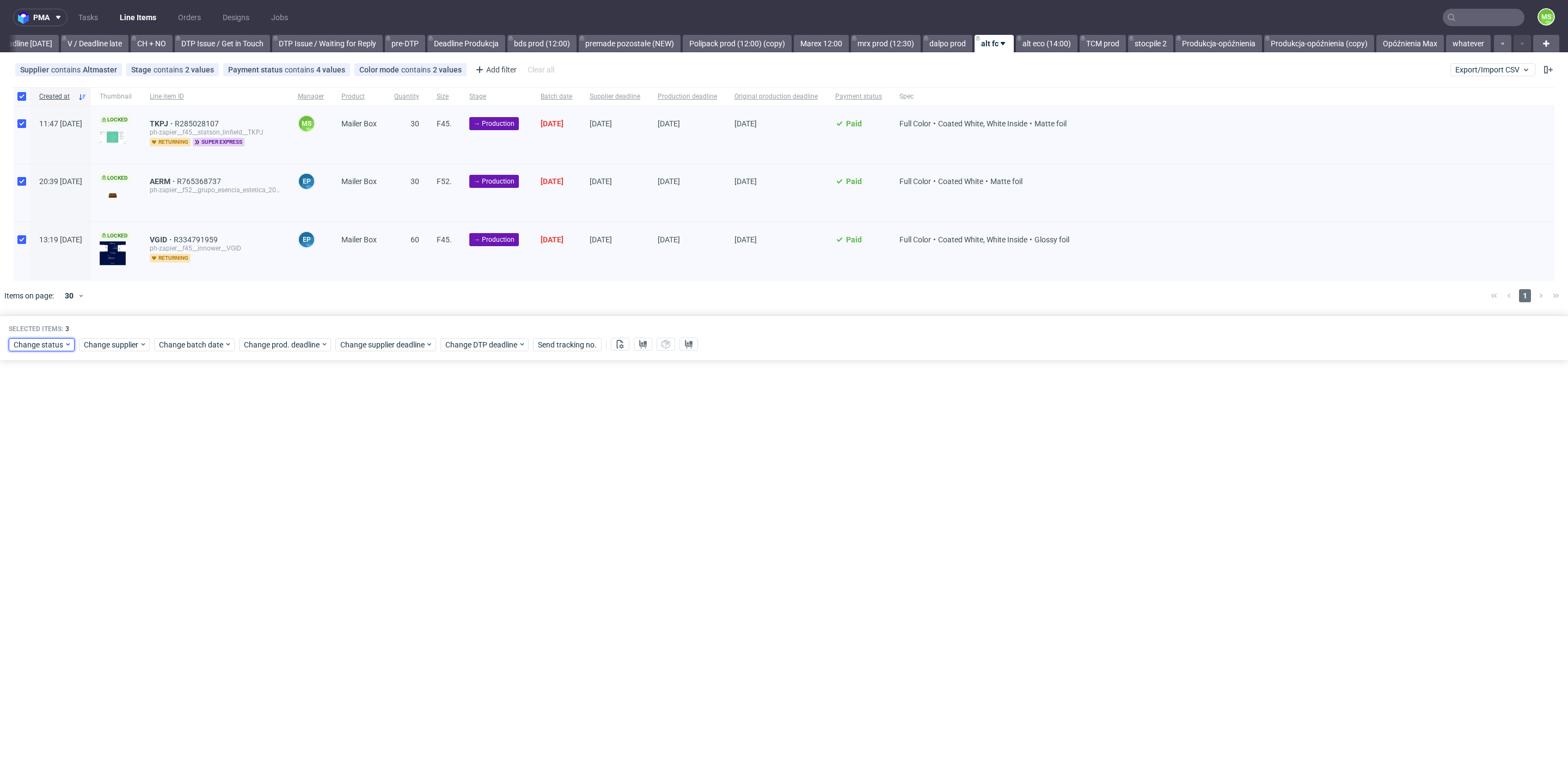
click at [51, 341] on span "Change status" at bounding box center [38, 345] width 51 height 11
click at [72, 409] on div "In Production" at bounding box center [75, 402] width 125 height 15
click at [115, 508] on button "Save" at bounding box center [124, 504] width 27 height 18
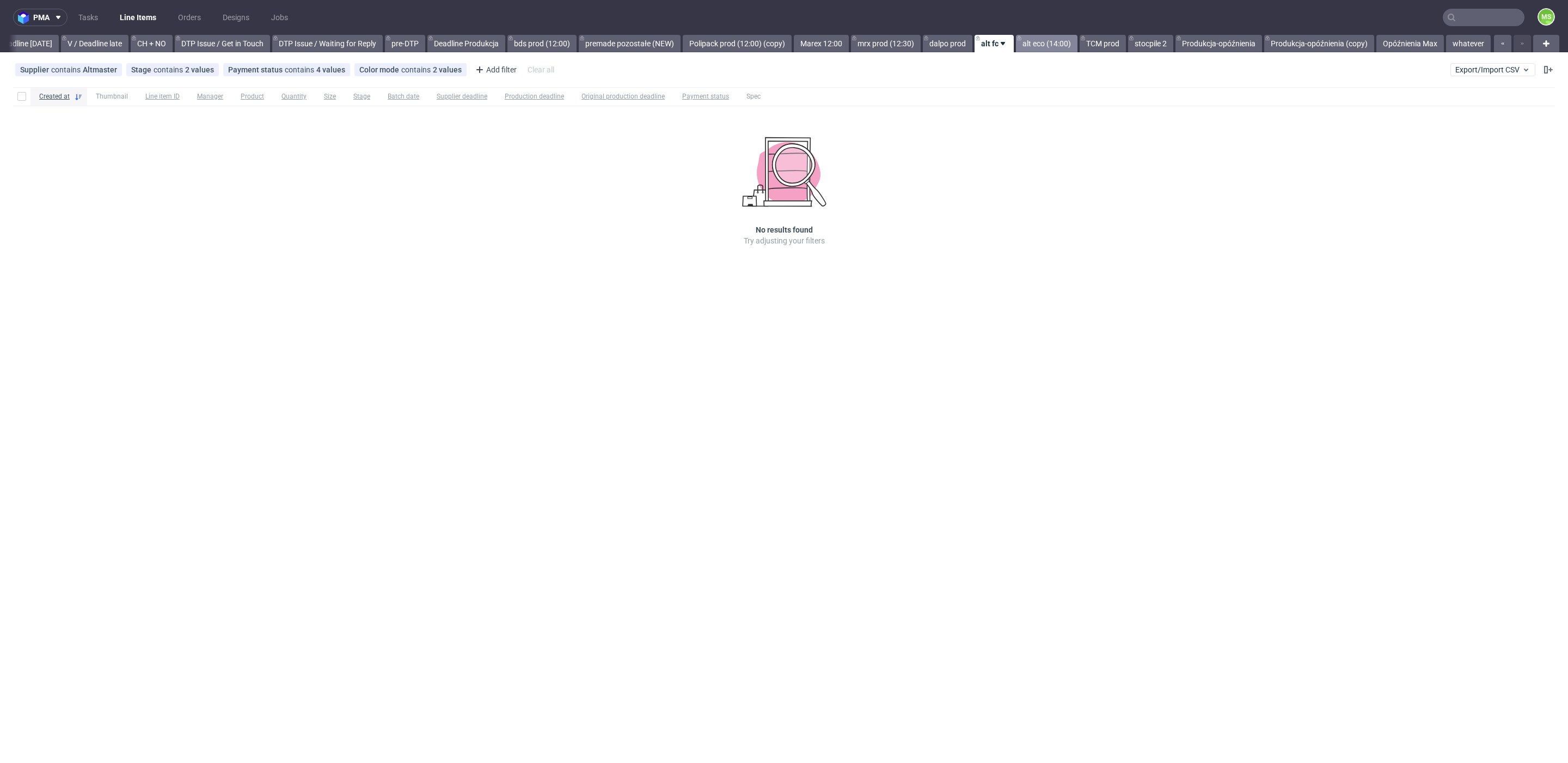
click at [1037, 46] on link "alt eco (14:00)" at bounding box center [1046, 43] width 61 height 18
click at [1096, 43] on link "TCM prod" at bounding box center [1103, 43] width 46 height 18
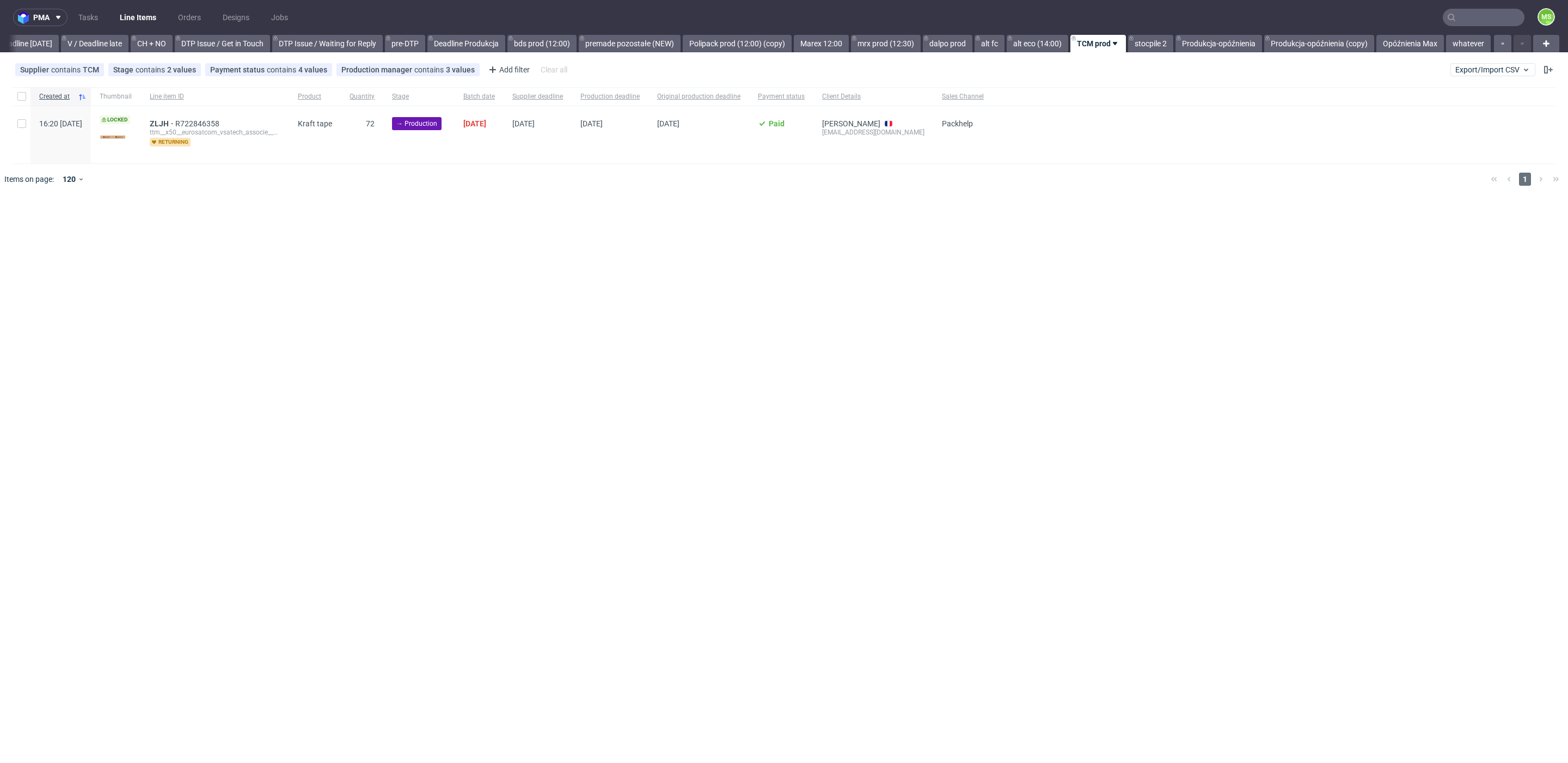
click at [23, 128] on div at bounding box center [21, 135] width 18 height 57
checkbox input "true"
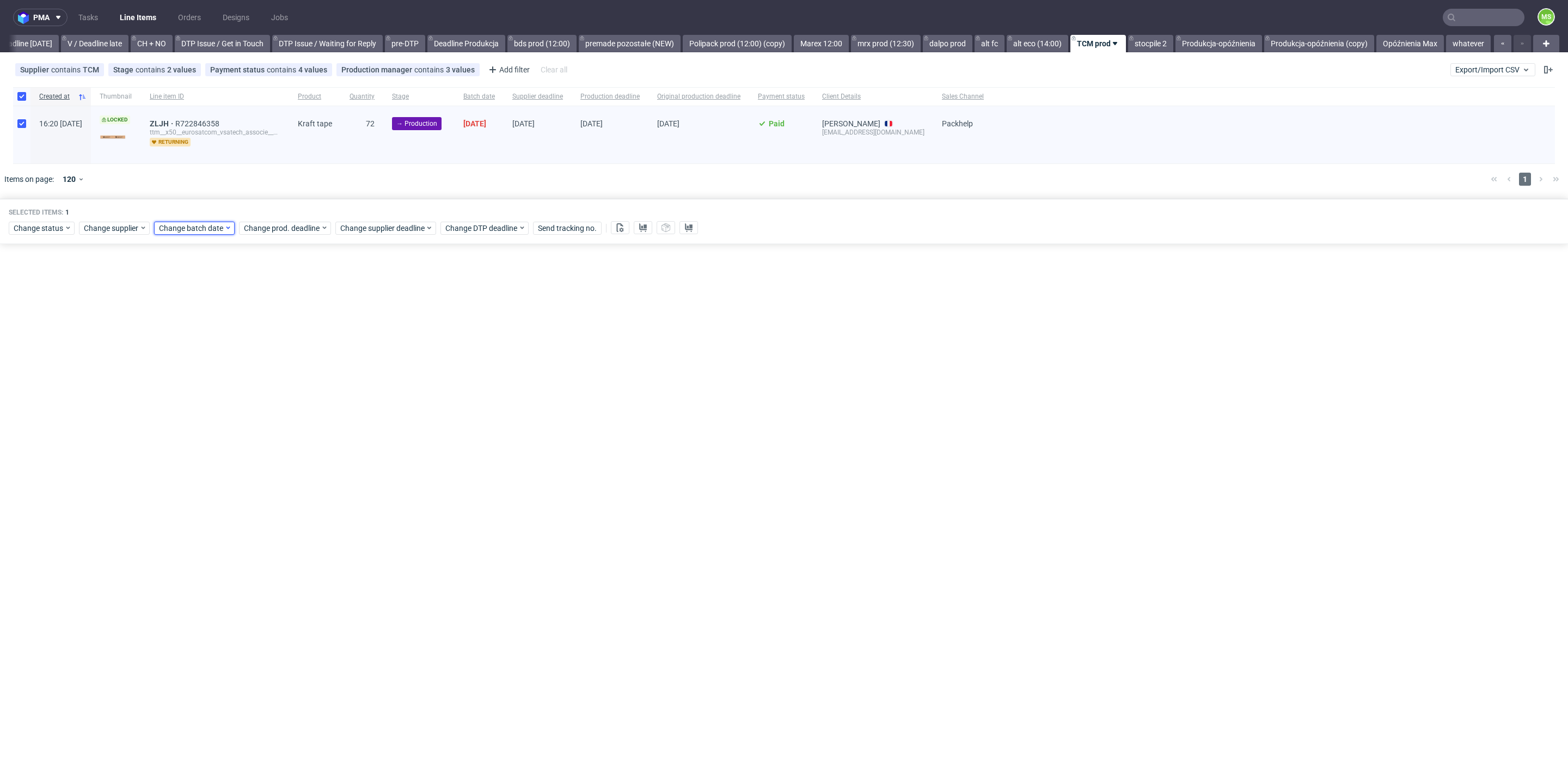
click at [184, 227] on span "Change batch date" at bounding box center [191, 228] width 65 height 11
click at [214, 317] on button "7" at bounding box center [210, 315] width 17 height 18
drag, startPoint x: 278, startPoint y: 407, endPoint x: 281, endPoint y: 323, distance: 84.1
click at [278, 407] on span "Save" at bounding box center [284, 410] width 17 height 8
click at [271, 222] on div "Change prod. deadline" at bounding box center [285, 228] width 92 height 13
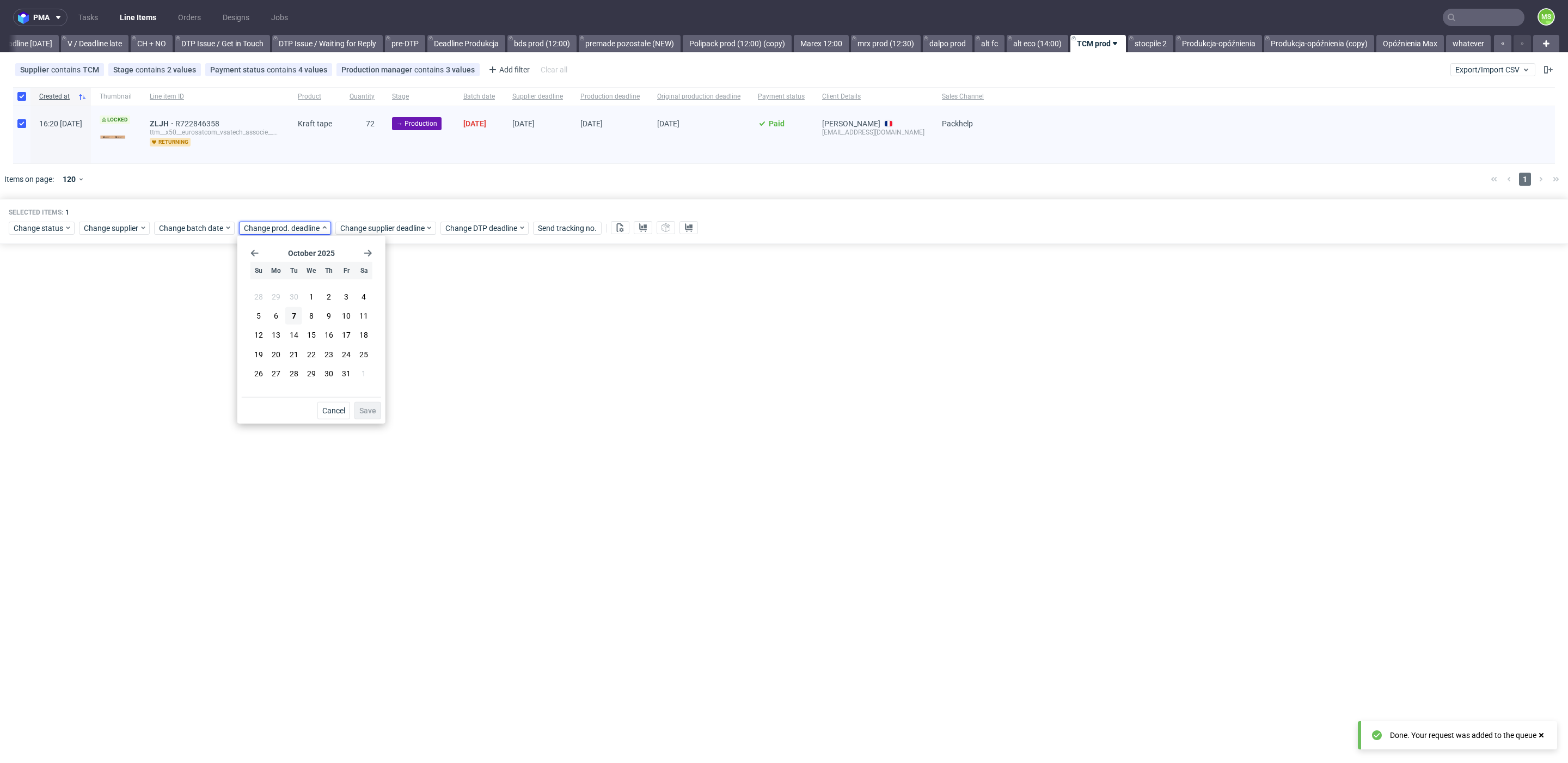
drag, startPoint x: 344, startPoint y: 372, endPoint x: 353, endPoint y: 385, distance: 15.8
click at [344, 372] on span "31" at bounding box center [346, 374] width 9 height 11
drag, startPoint x: 376, startPoint y: 415, endPoint x: 384, endPoint y: 276, distance: 139.2
click at [377, 410] on button "Save" at bounding box center [368, 410] width 27 height 18
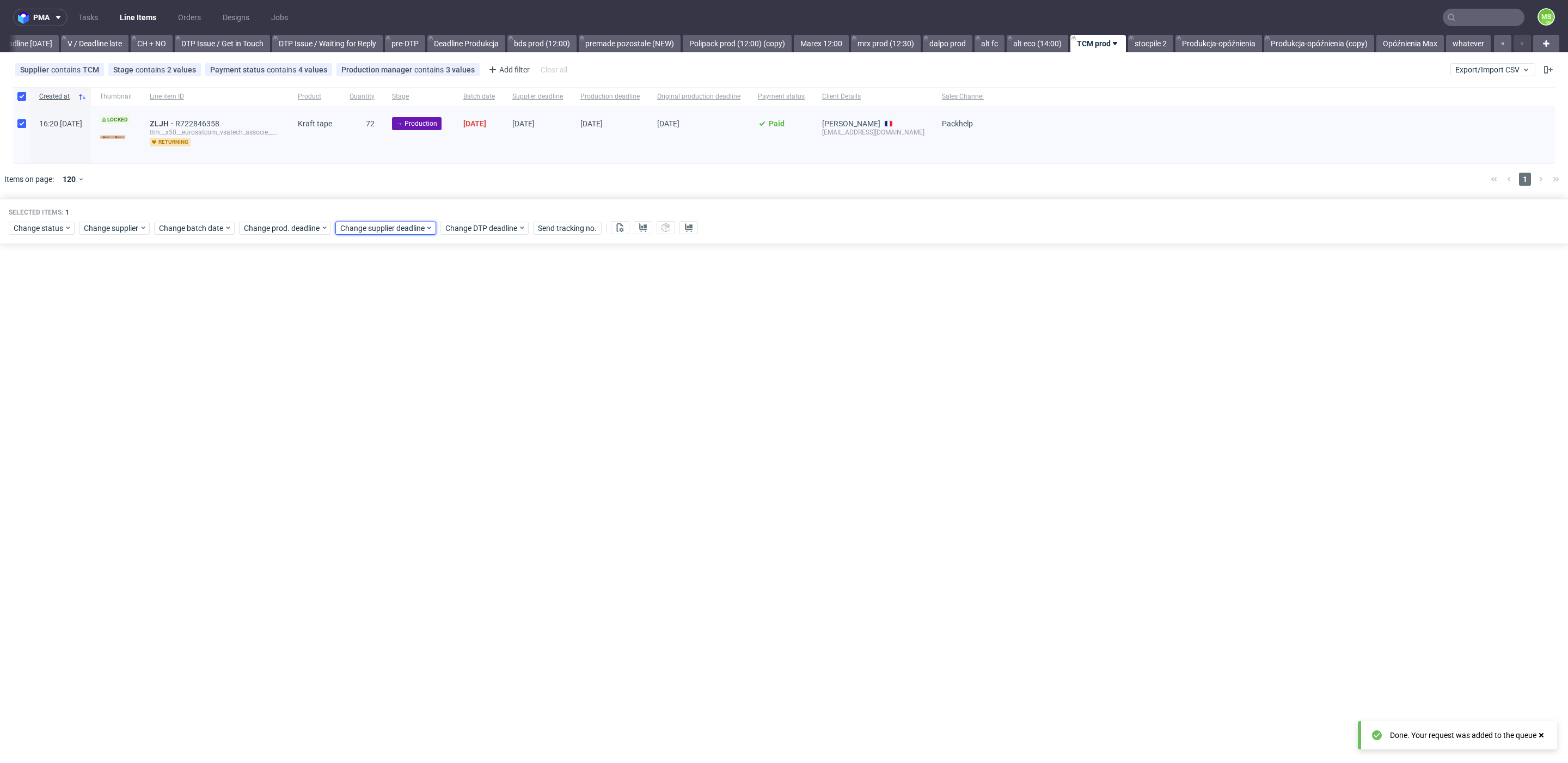
click at [388, 230] on span "Change supplier deadline" at bounding box center [383, 228] width 85 height 11
drag, startPoint x: 441, startPoint y: 378, endPoint x: 474, endPoint y: 418, distance: 51.9
click at [441, 378] on span "31" at bounding box center [443, 374] width 9 height 11
click at [472, 413] on button "Save" at bounding box center [464, 410] width 27 height 18
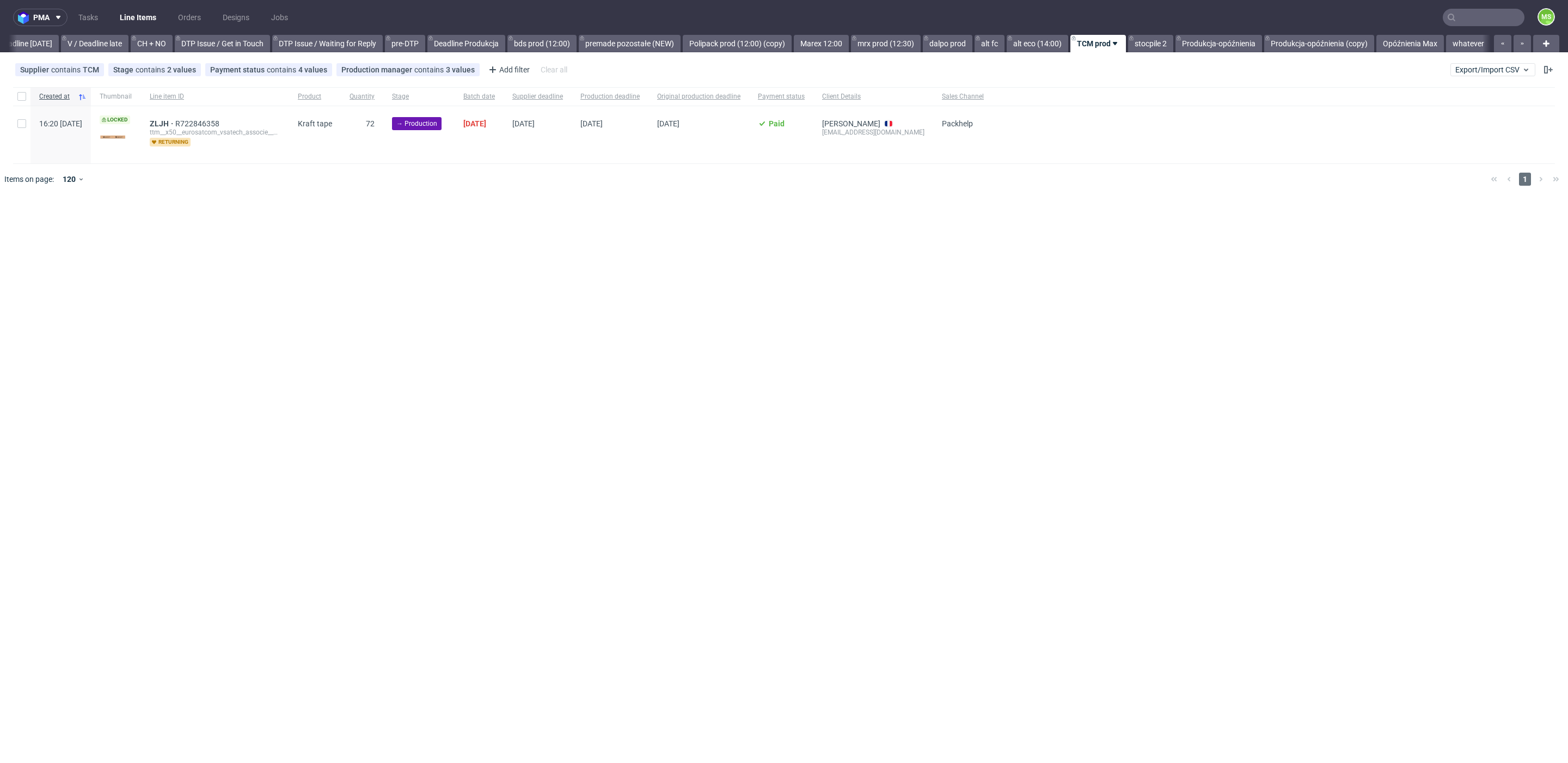
scroll to position [0, 1476]
click at [26, 125] on div at bounding box center [21, 135] width 18 height 57
checkbox input "true"
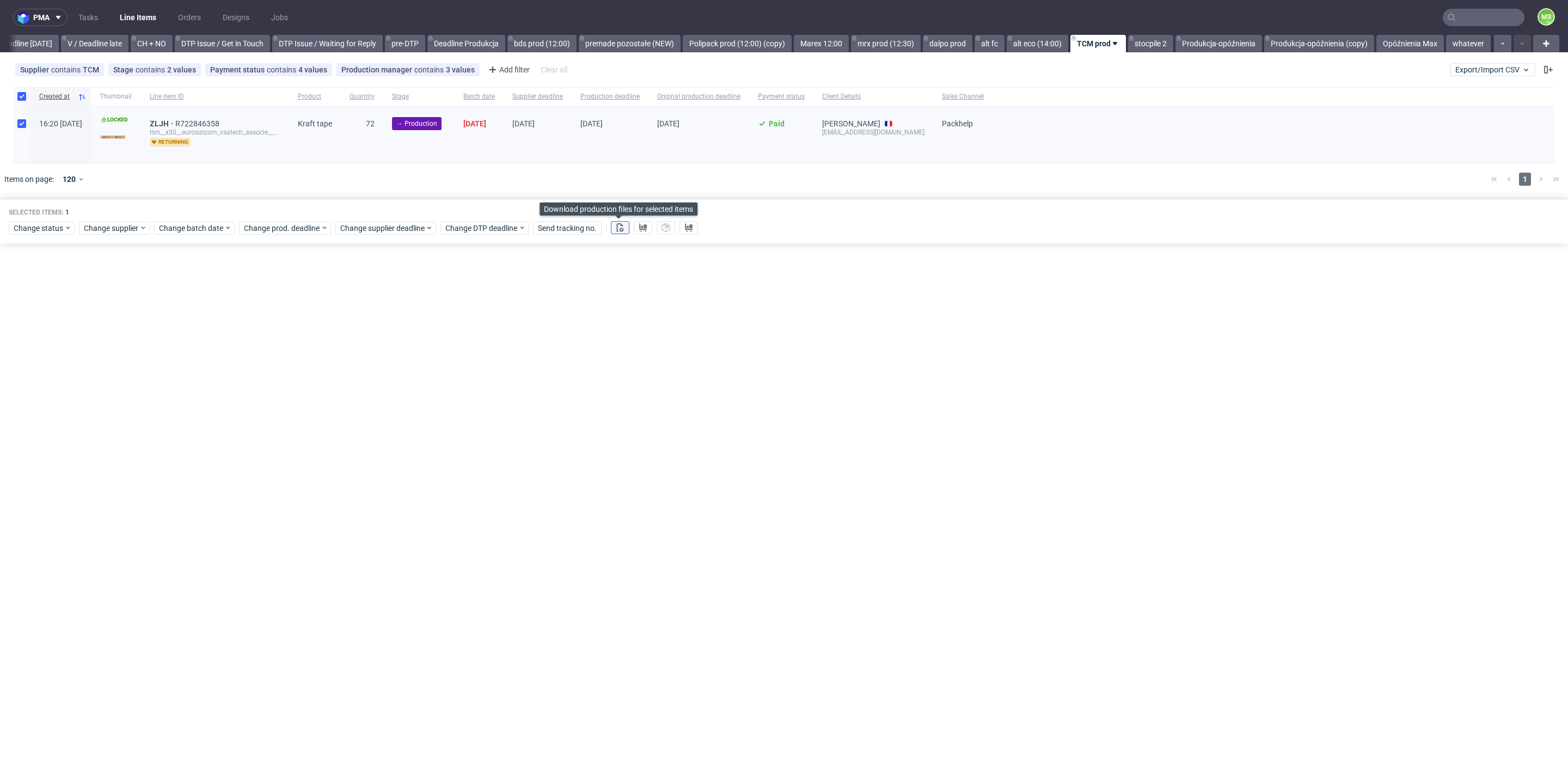
click at [624, 230] on button at bounding box center [620, 227] width 18 height 13
click at [645, 230] on icon at bounding box center [643, 228] width 9 height 9
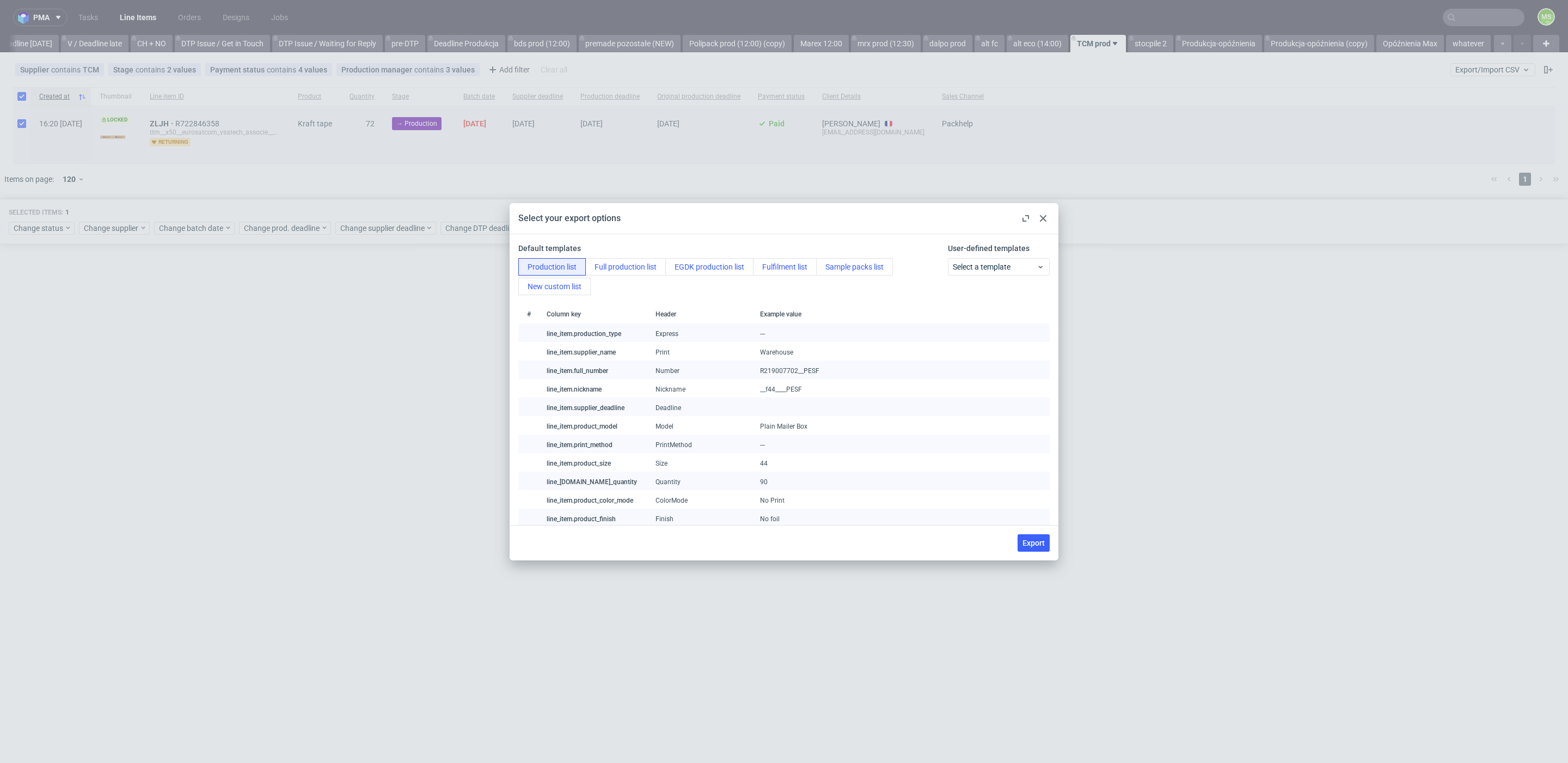
click at [1043, 540] on span "Export" at bounding box center [1034, 543] width 23 height 8
checkbox input "false"
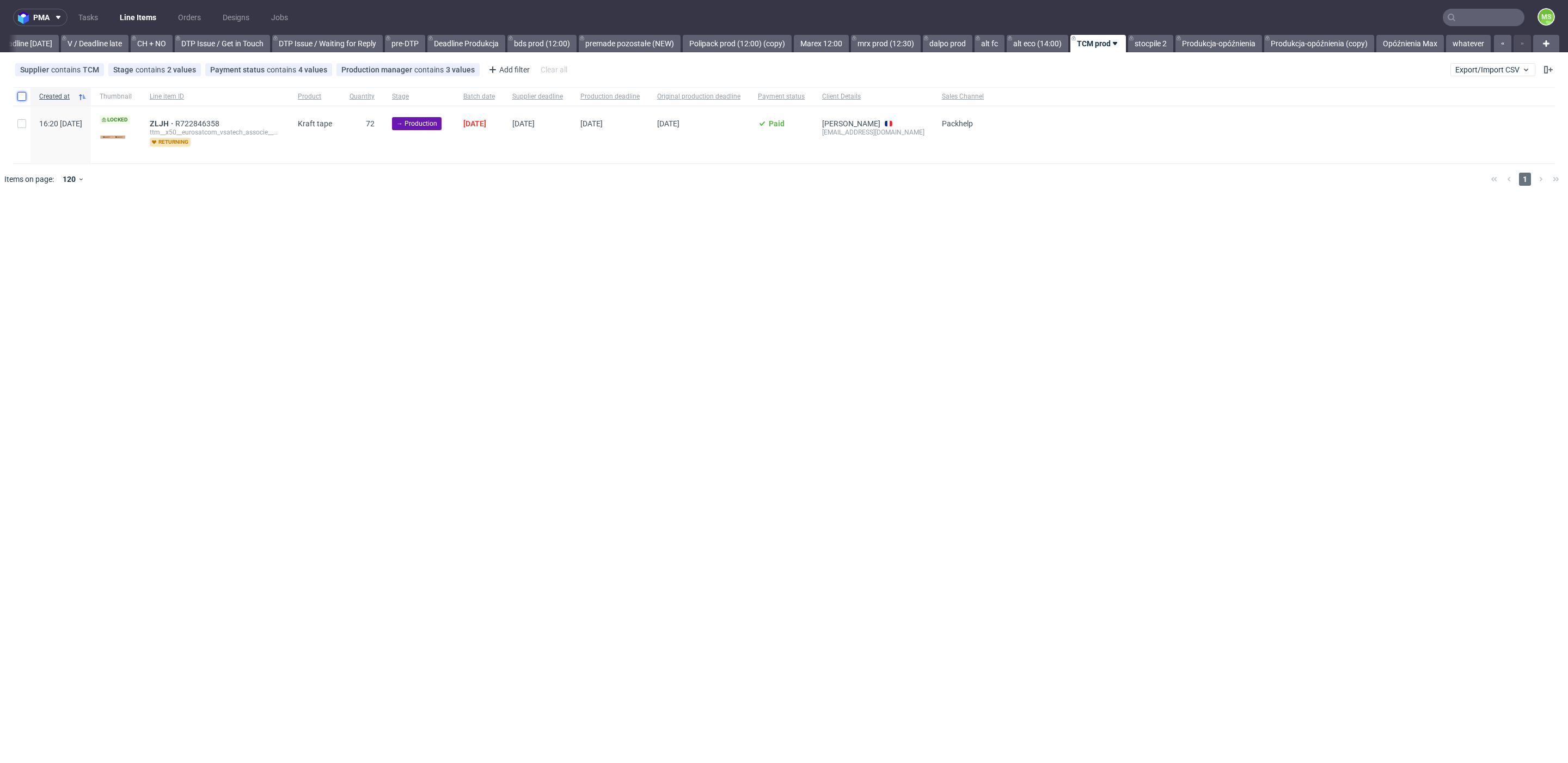
click at [24, 98] on input "checkbox" at bounding box center [22, 96] width 9 height 9
checkbox input "true"
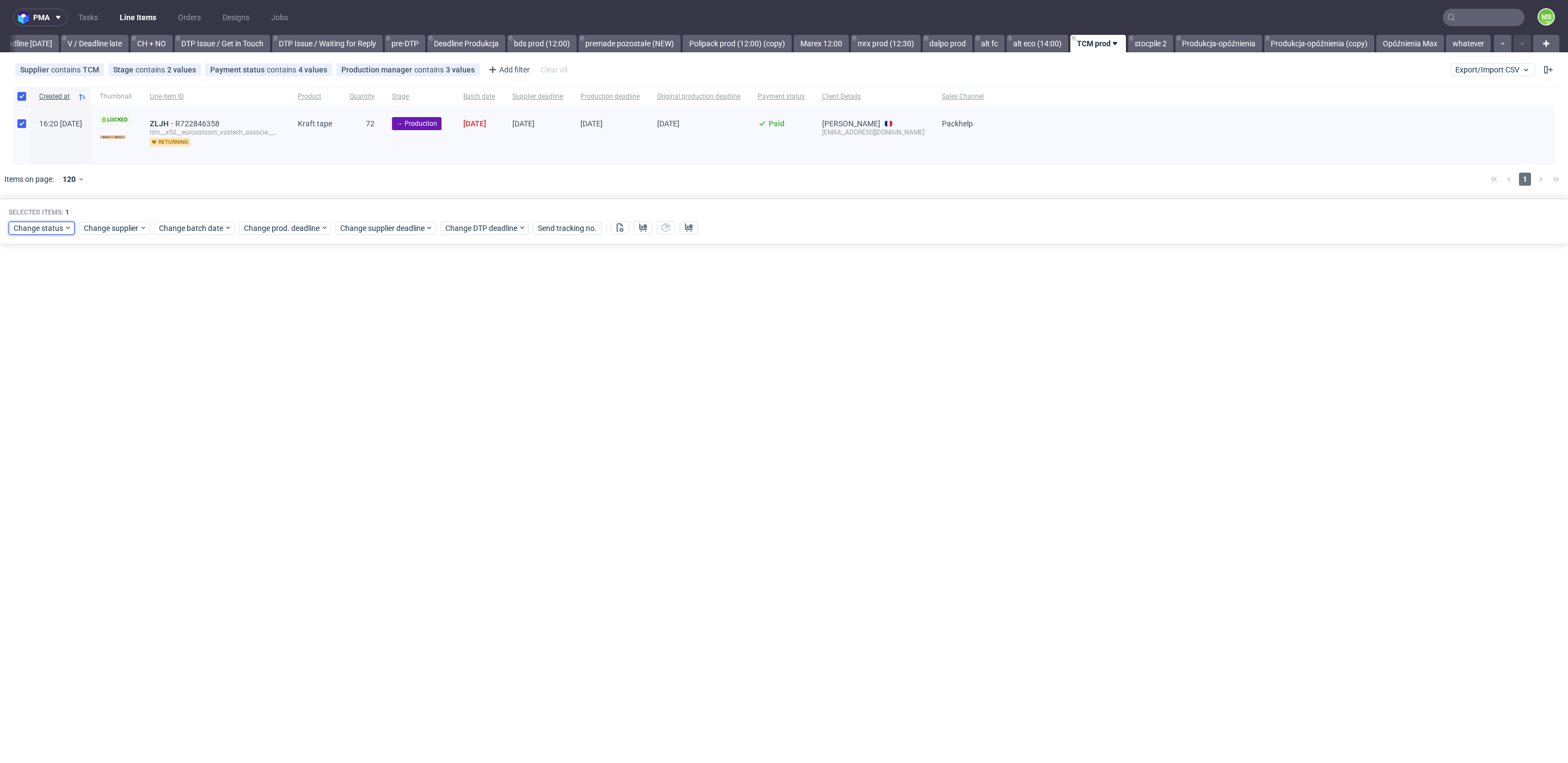
click at [69, 230] on icon at bounding box center [68, 228] width 8 height 9
click at [71, 287] on div "In Production" at bounding box center [75, 286] width 125 height 15
click at [116, 384] on span "Save" at bounding box center [125, 388] width 17 height 8
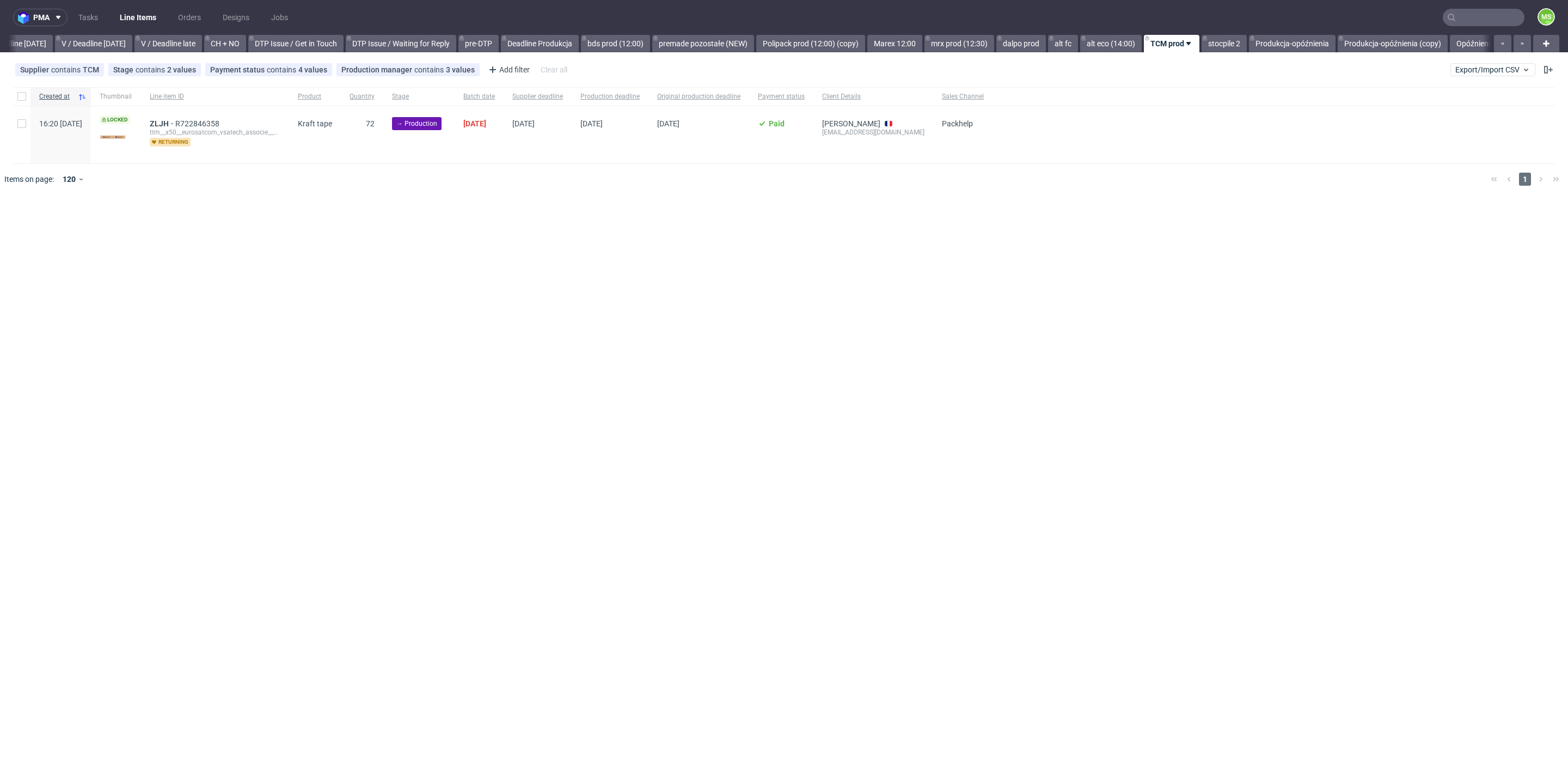
scroll to position [0, 1432]
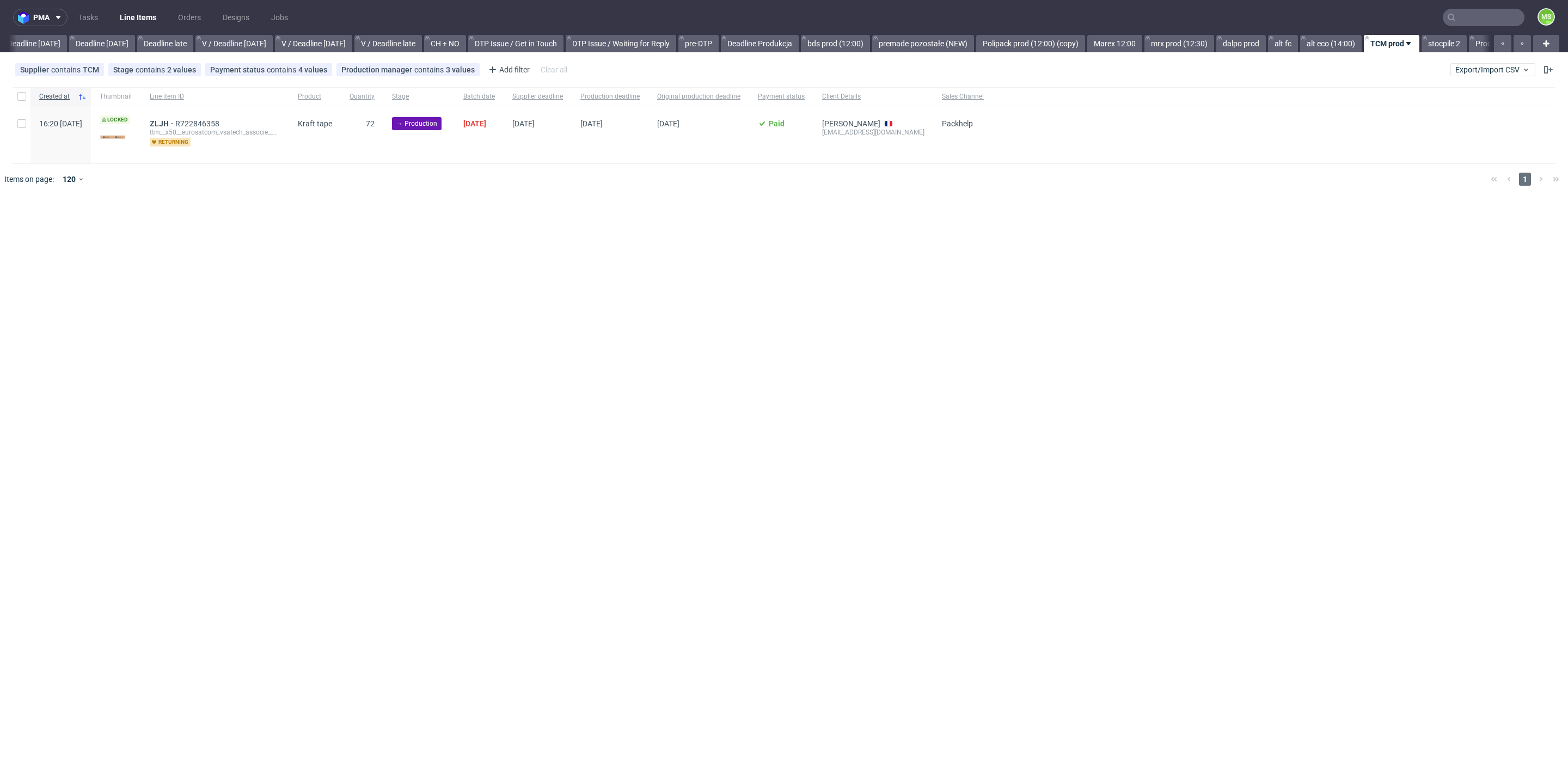
scroll to position [0, 1393]
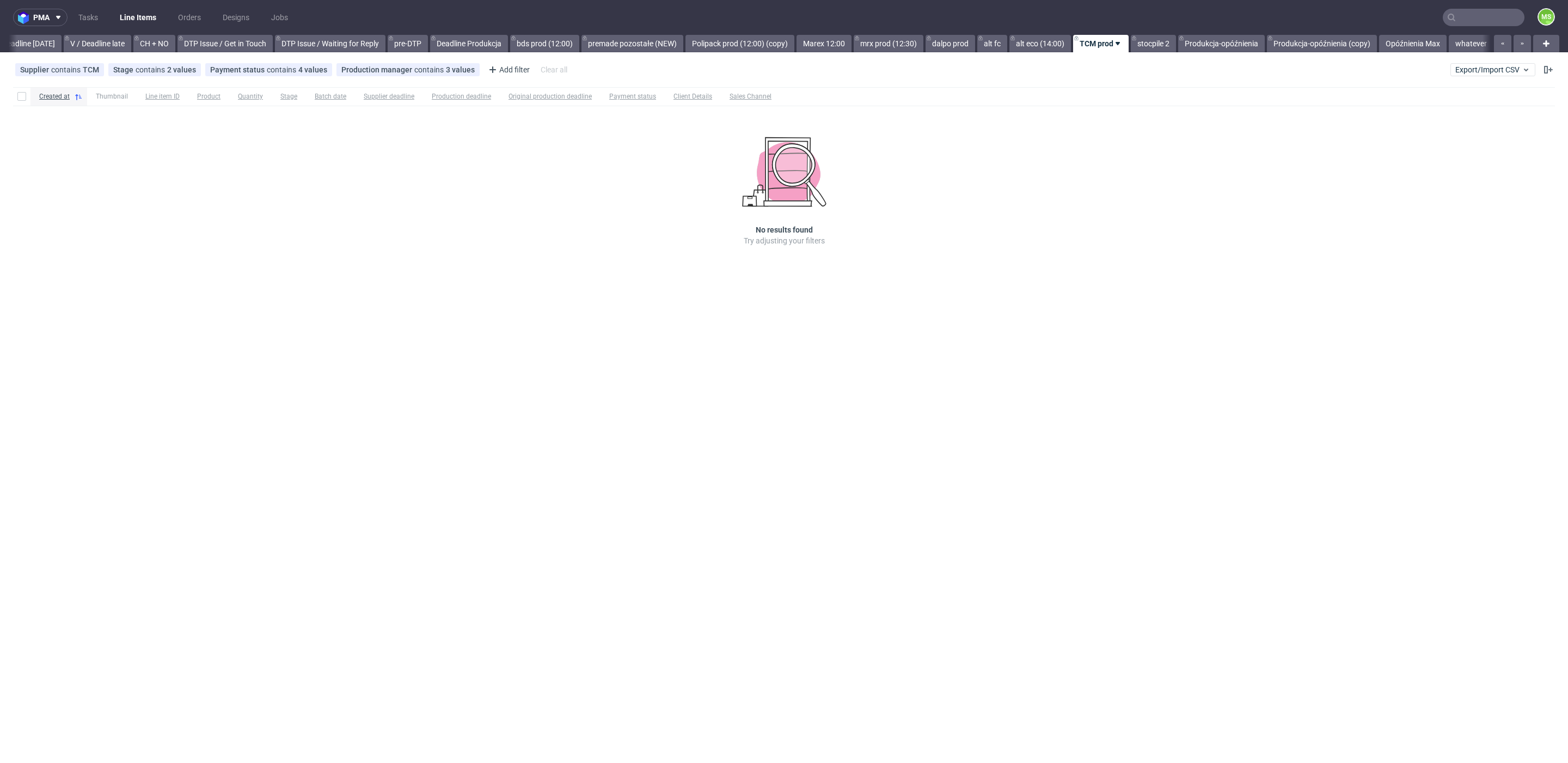
scroll to position [0, 1476]
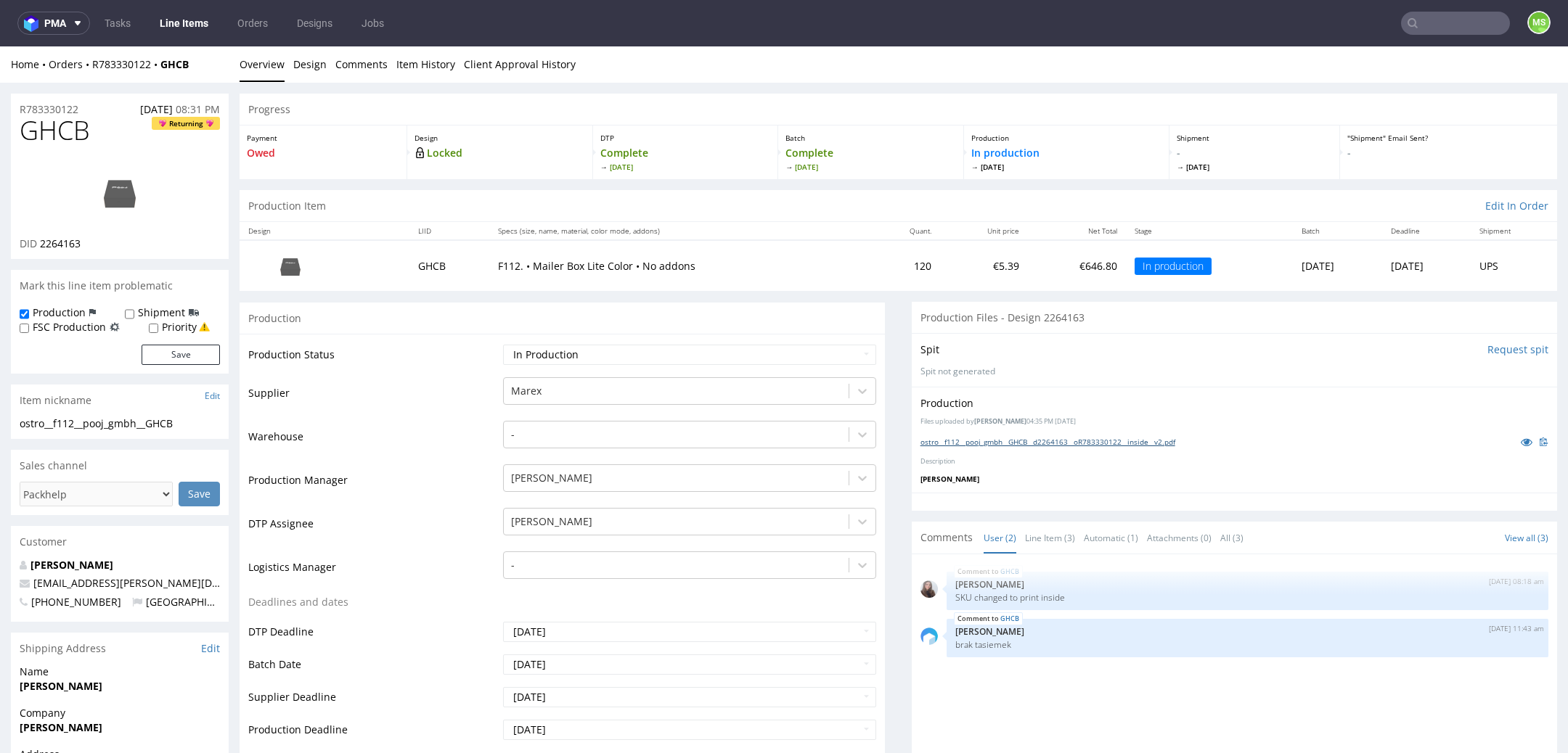
click at [1046, 438] on link "ostro__f112__pooj_gmbh__GHCB__d2264163__oR783330122__inside__v2.pdf" at bounding box center [1048, 441] width 255 height 11
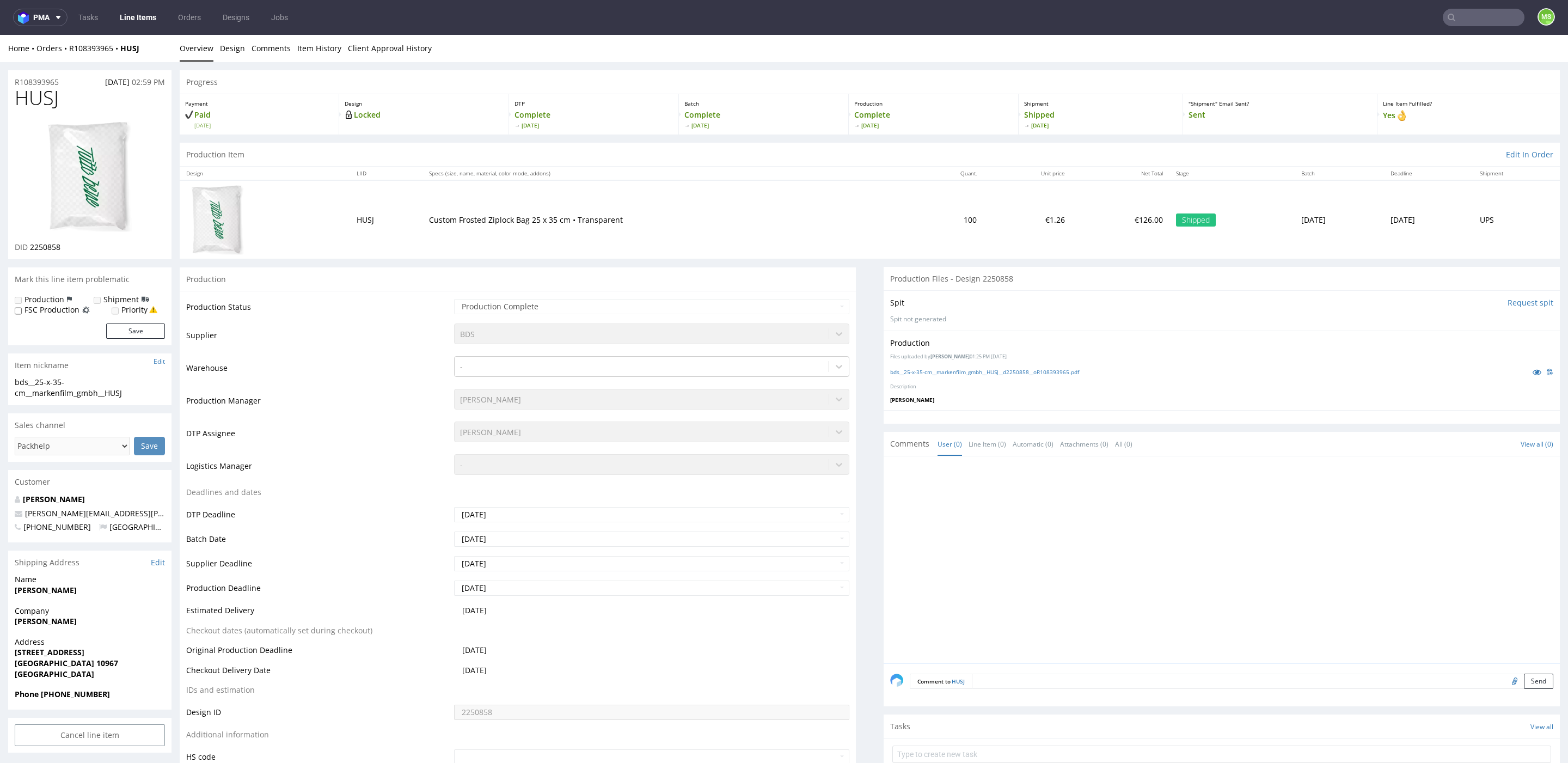
click at [125, 12] on link "Line Items" at bounding box center [138, 17] width 49 height 18
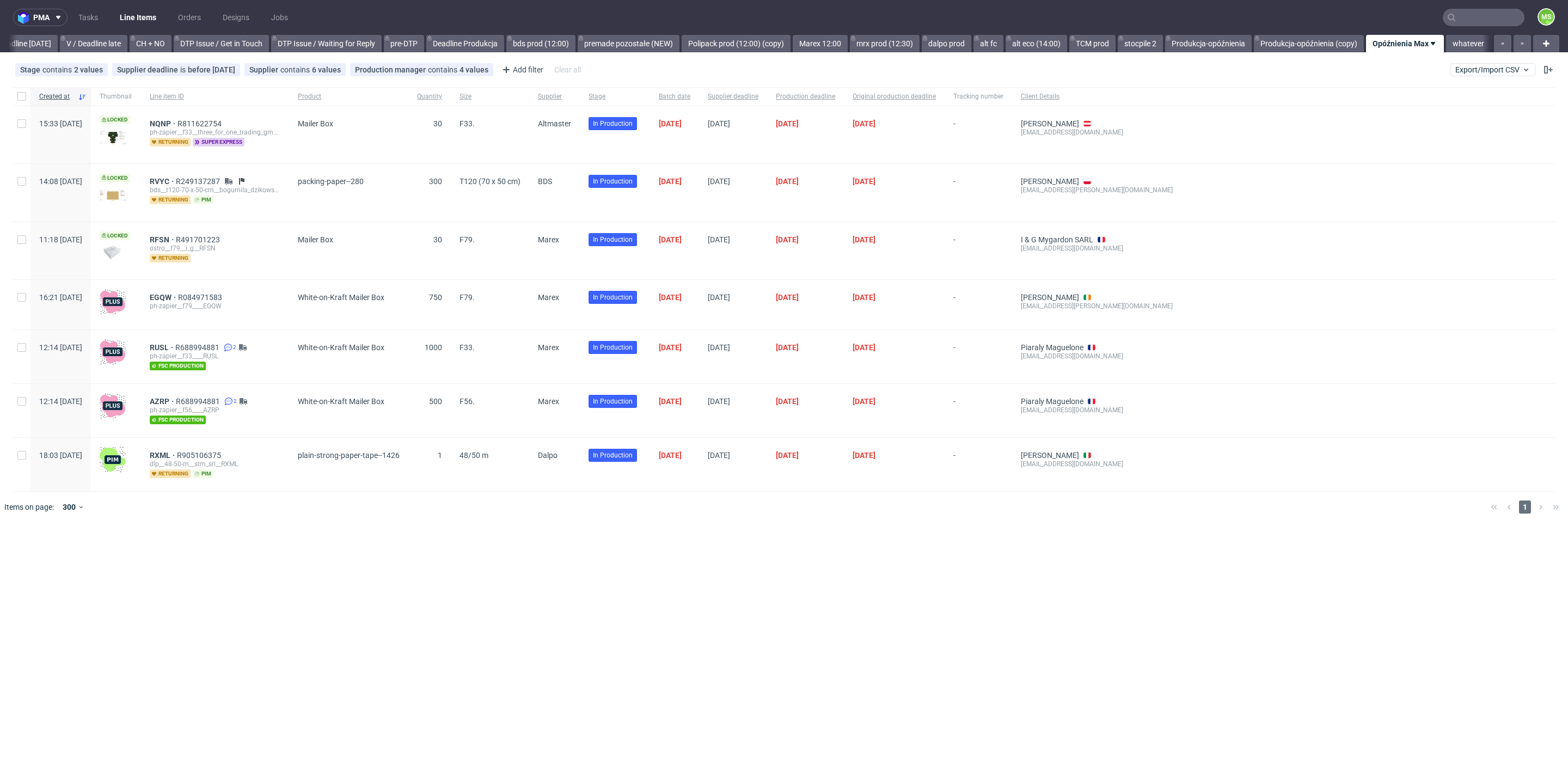
scroll to position [0, 1476]
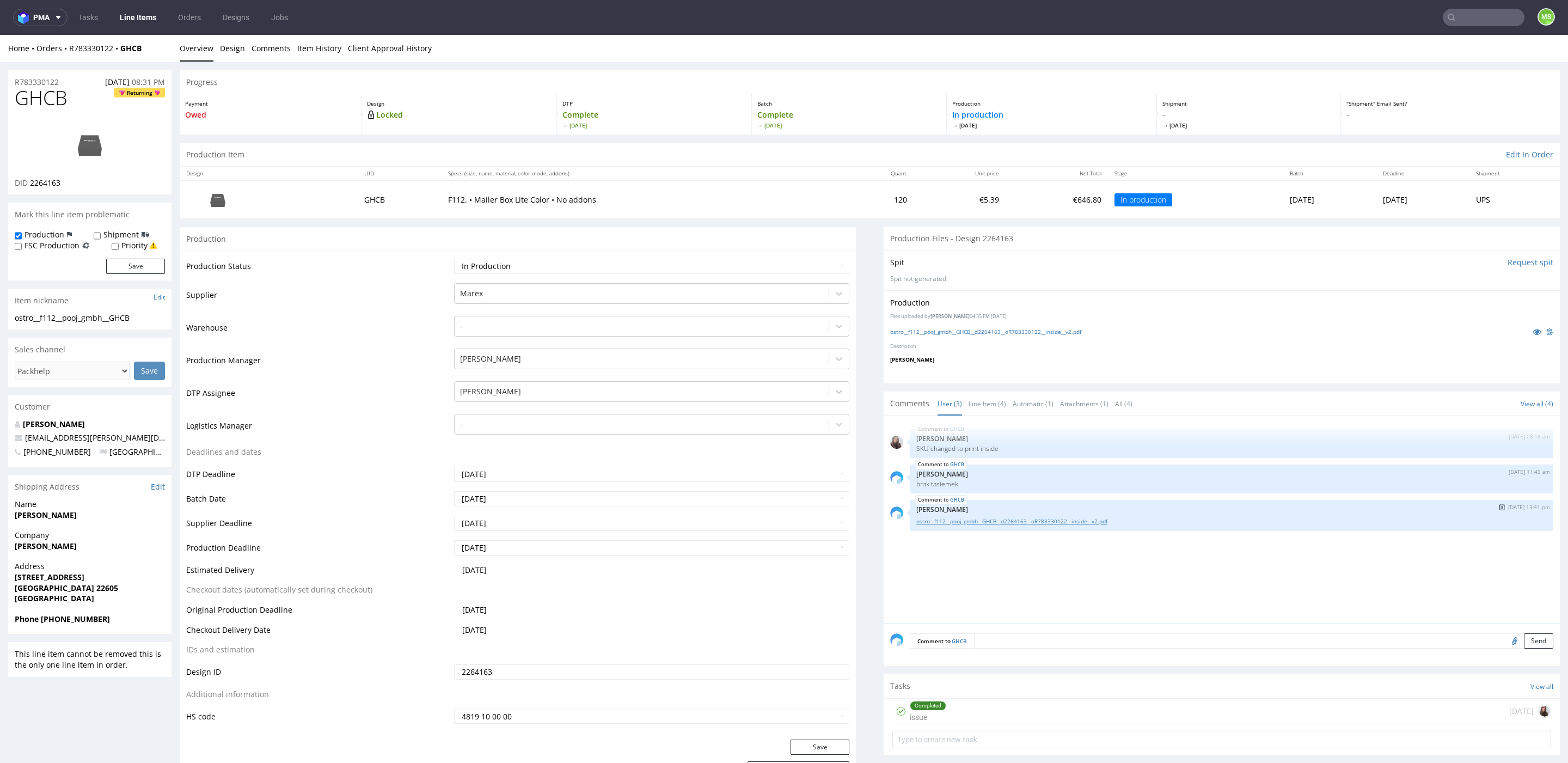
click at [1085, 518] on link "ostro__f112__pooj_gmbh__GHCB__d2264163__oR783330122__inside__v2.pdf" at bounding box center [1231, 521] width 631 height 8
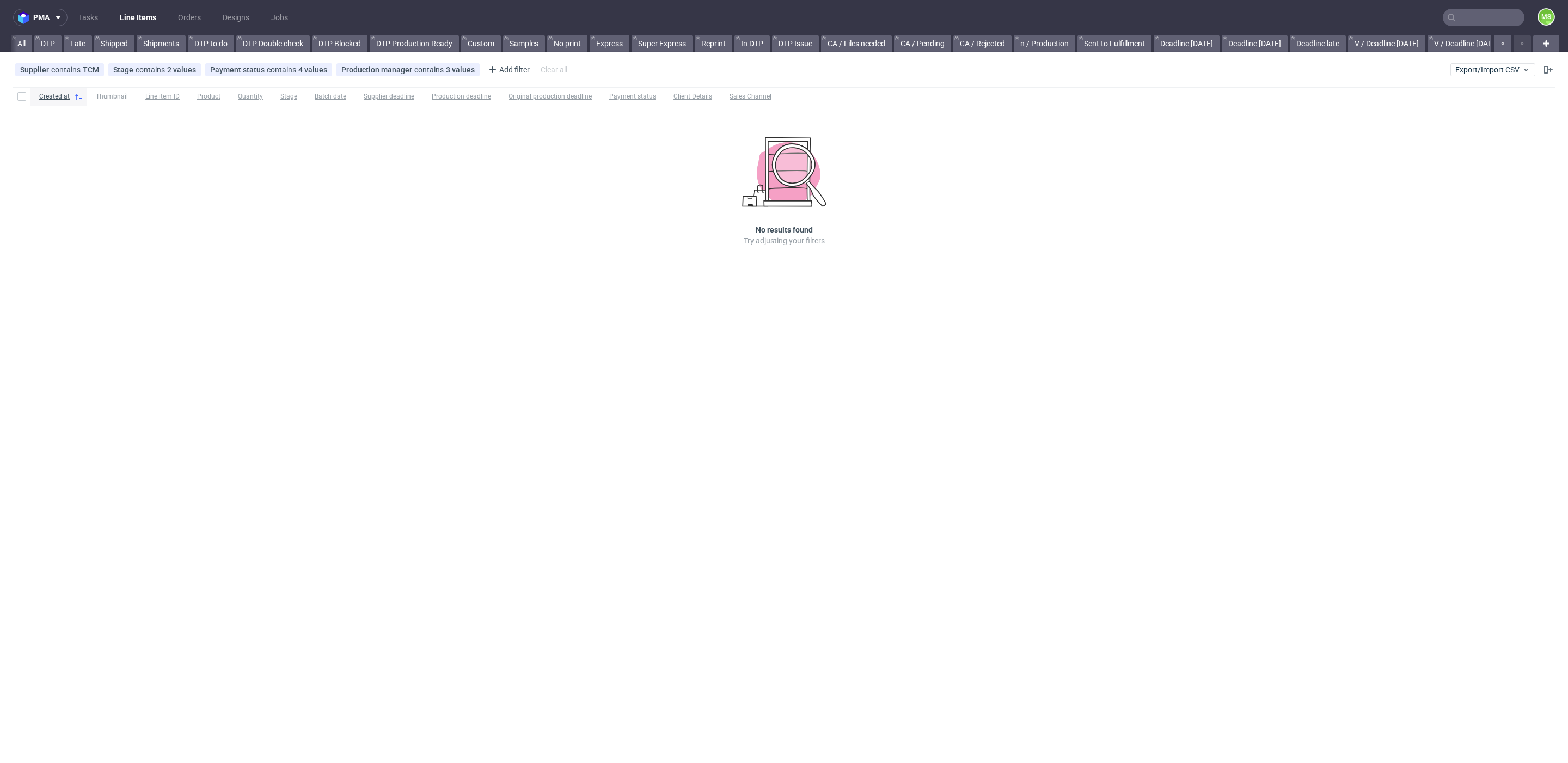
scroll to position [0, 1476]
drag, startPoint x: 1437, startPoint y: 37, endPoint x: 1426, endPoint y: 37, distance: 11.0
click at [1437, 37] on link "Opóźnienia Max" at bounding box center [1410, 43] width 68 height 18
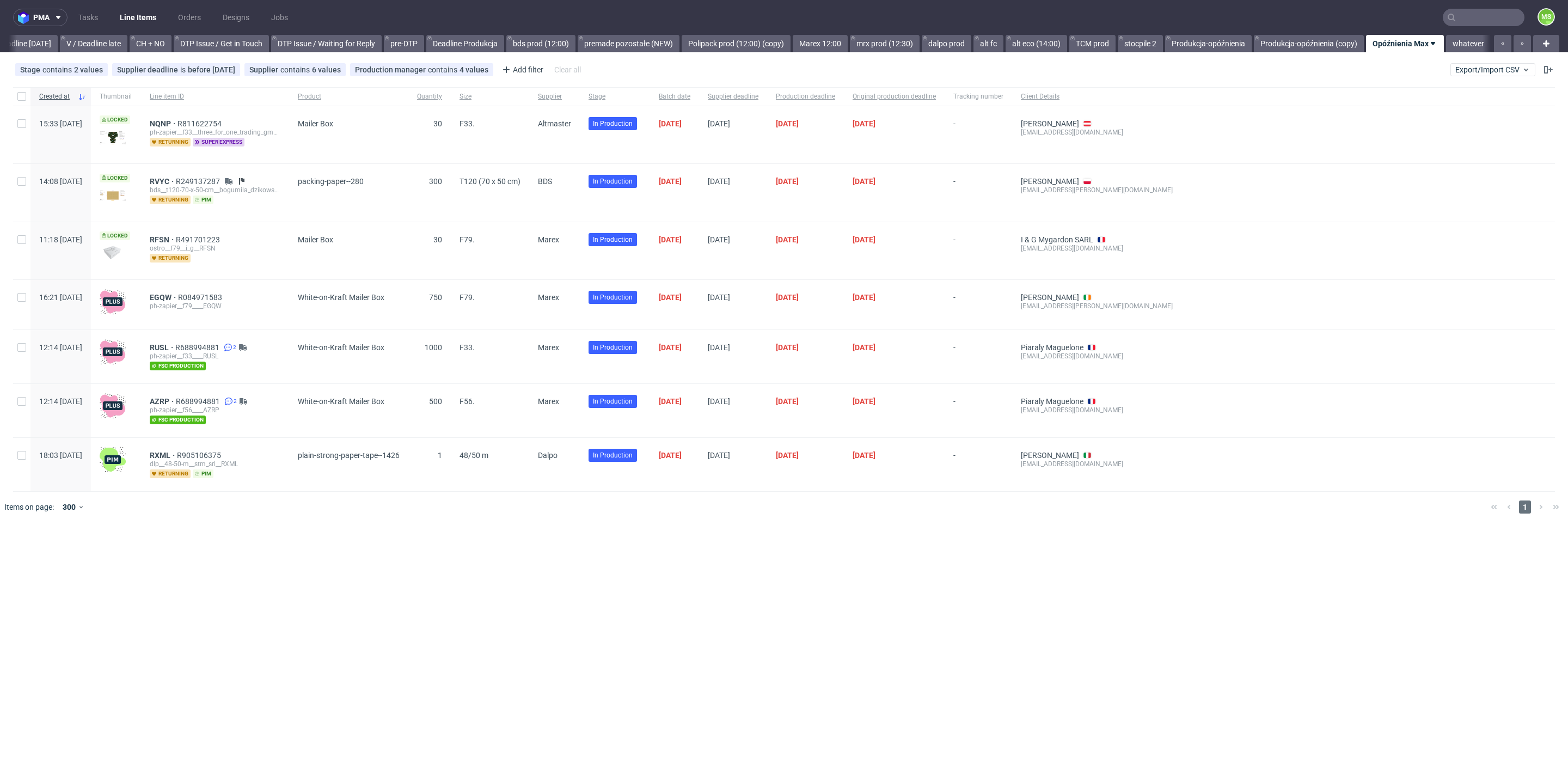
scroll to position [0, 1476]
click at [178, 297] on span "EGQW" at bounding box center [164, 297] width 29 height 9
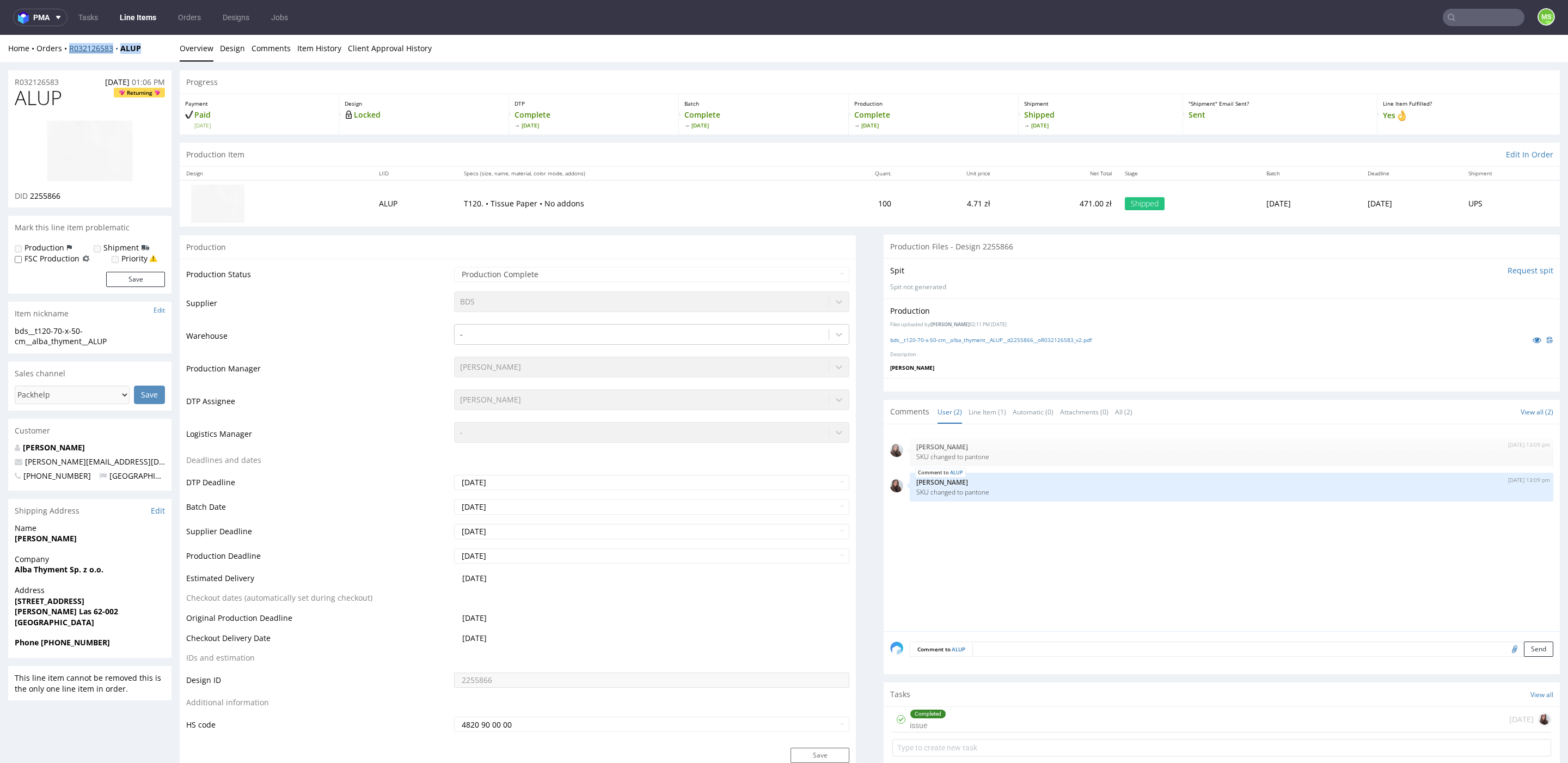
drag, startPoint x: 143, startPoint y: 49, endPoint x: 69, endPoint y: 51, distance: 74.0
click at [69, 51] on div "Home Orders R032126583 ALUP" at bounding box center [89, 49] width 163 height 11
copy div "R032126583 ALUP"
